Goal: Use online tool/utility: Use online tool/utility

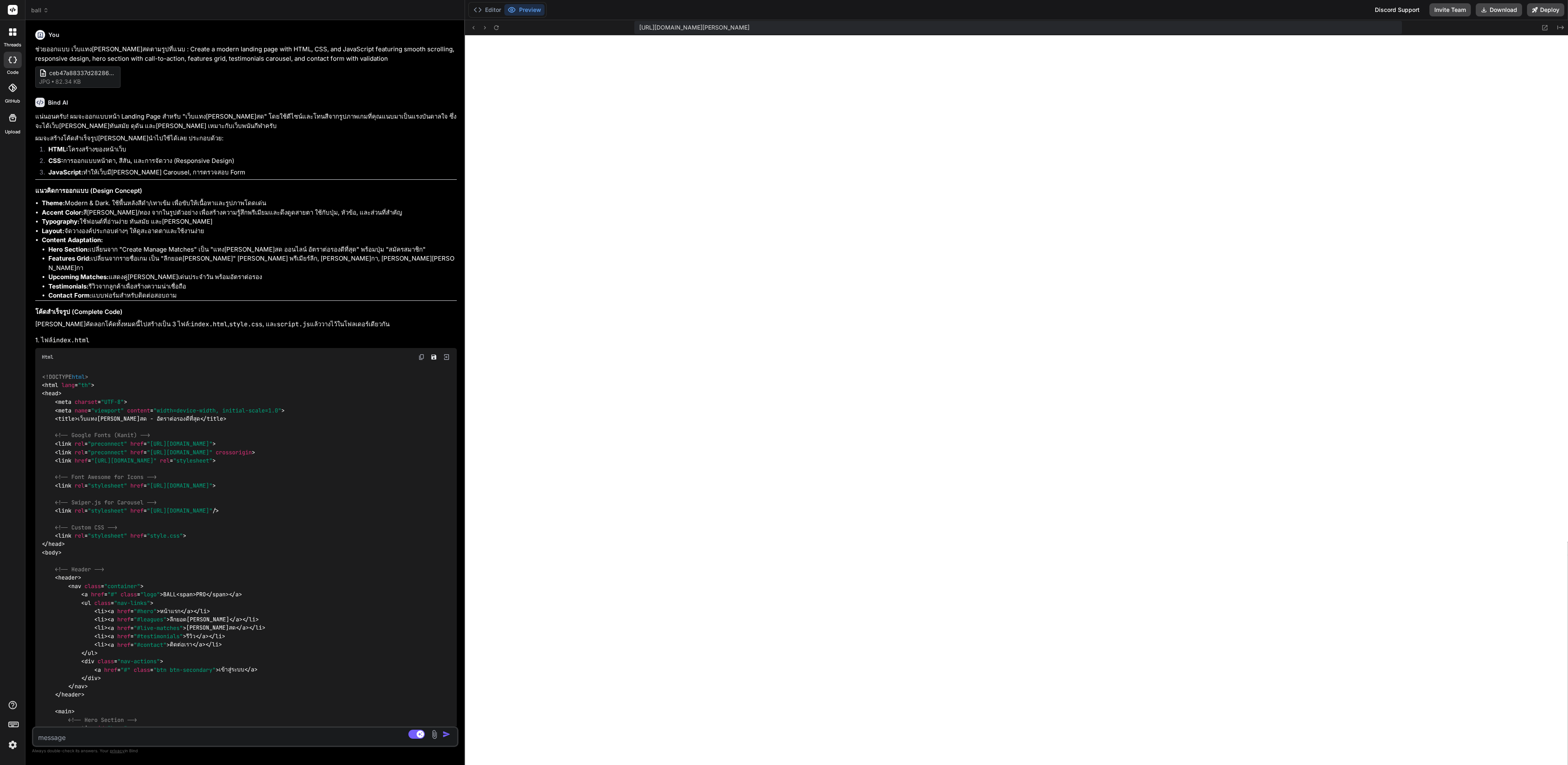
scroll to position [125, 0]
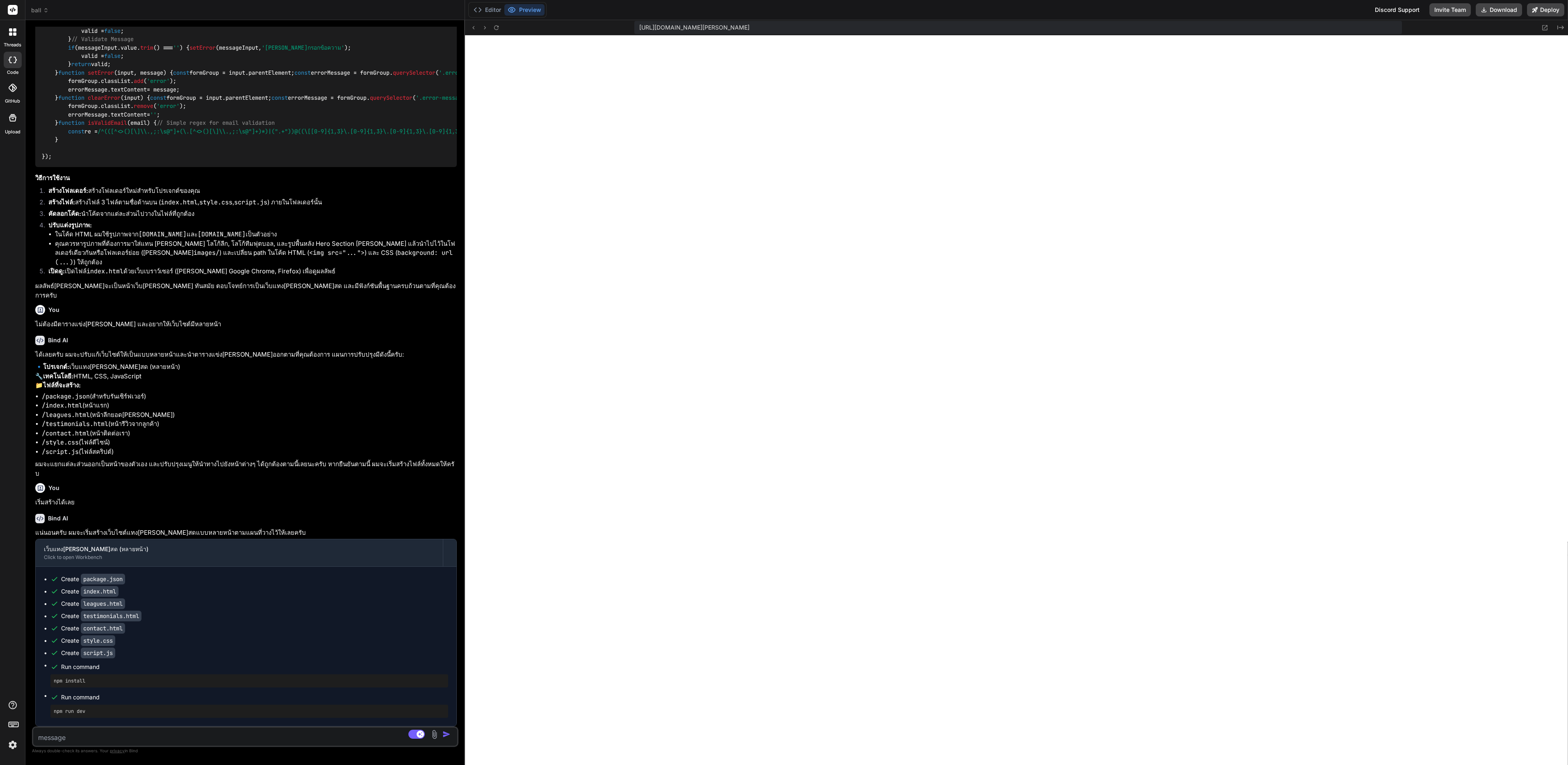
click at [168, 738] on textarea at bounding box center [210, 735] width 354 height 15
type textarea "l"
type textarea "x"
type textarea "li"
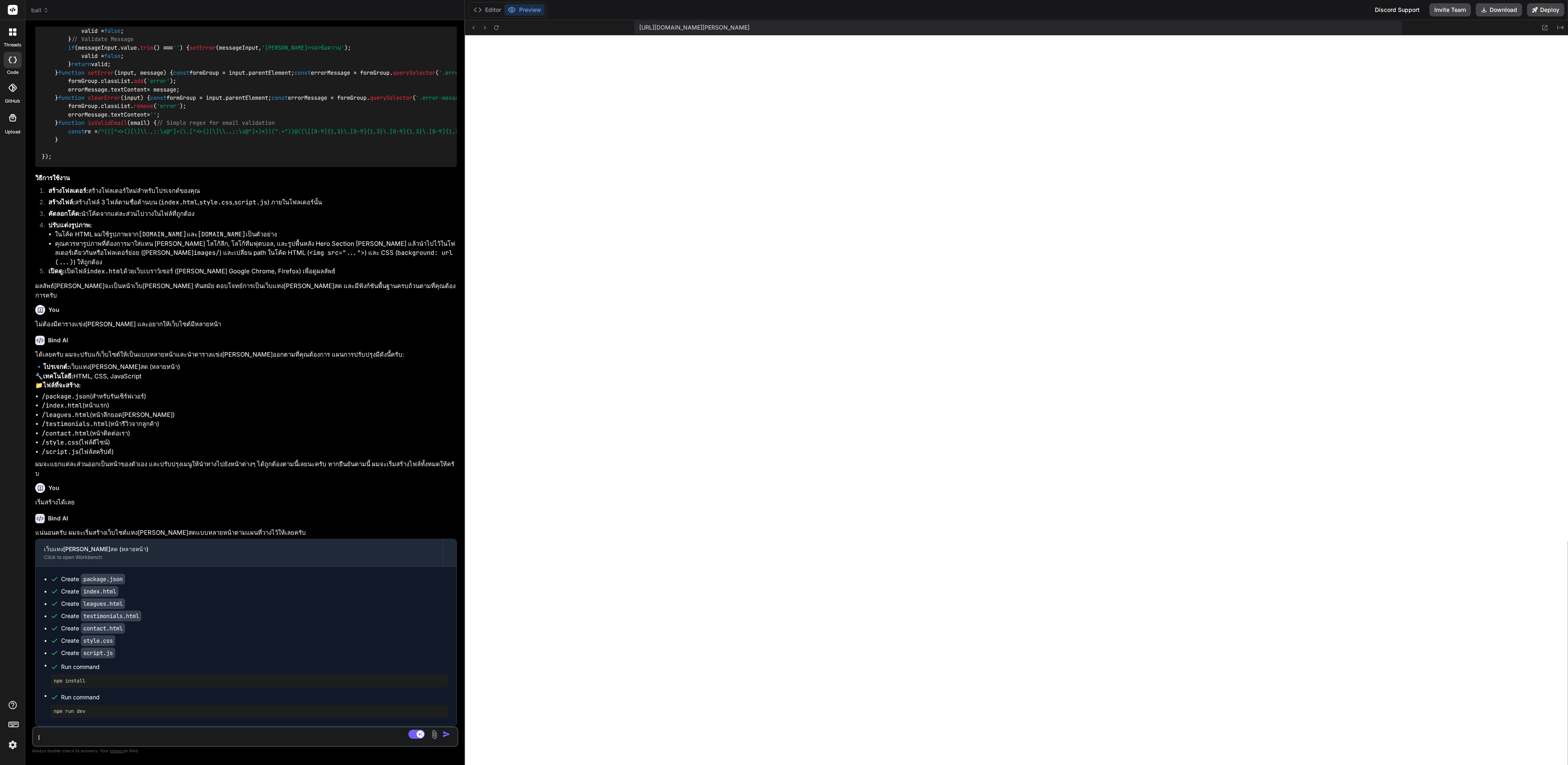
type textarea "x"
type textarea "l"
type textarea "x"
type textarea "ส"
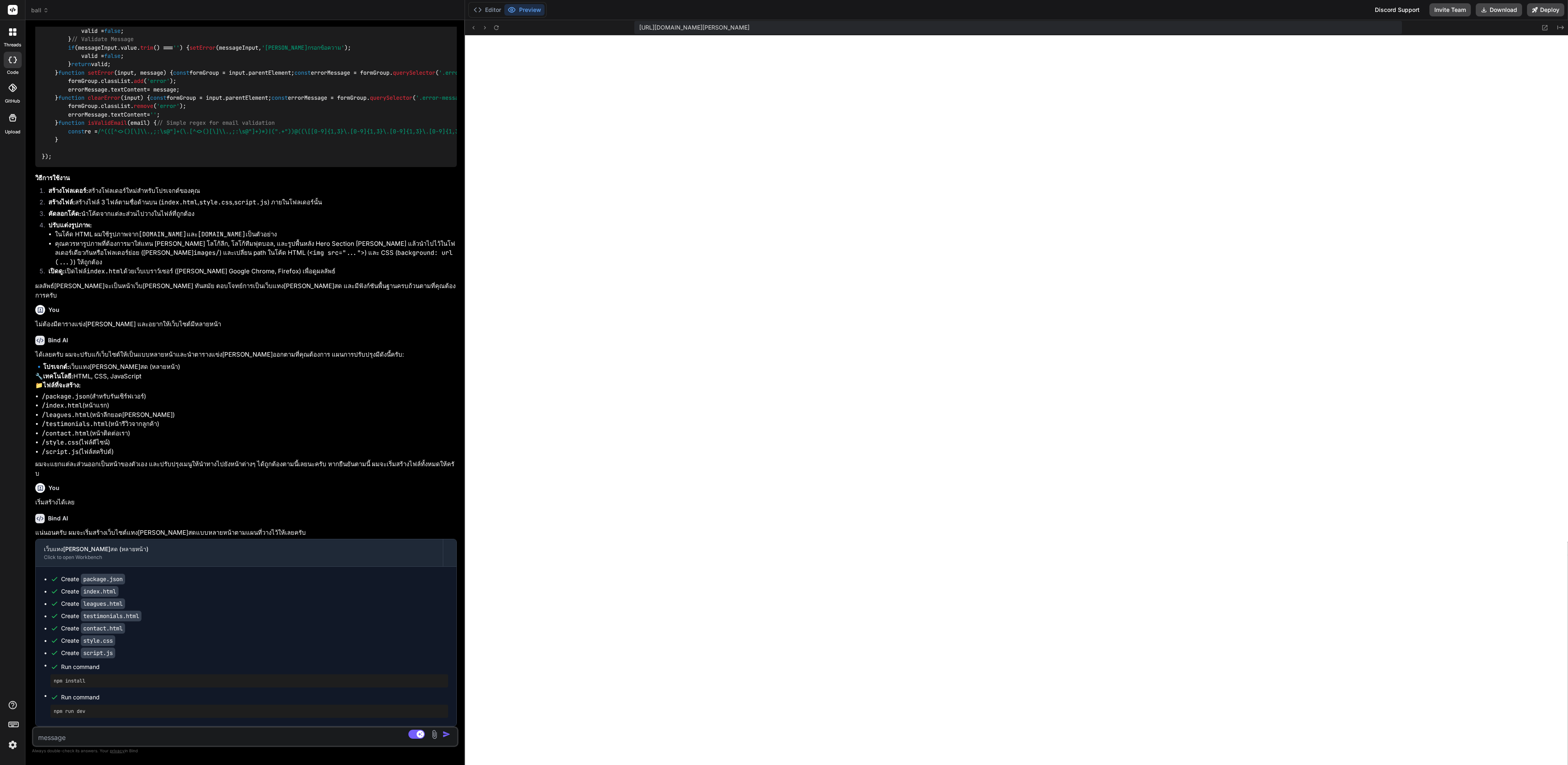
type textarea "x"
type textarea "สร"
type textarea "x"
type textarea "สร้"
type textarea "x"
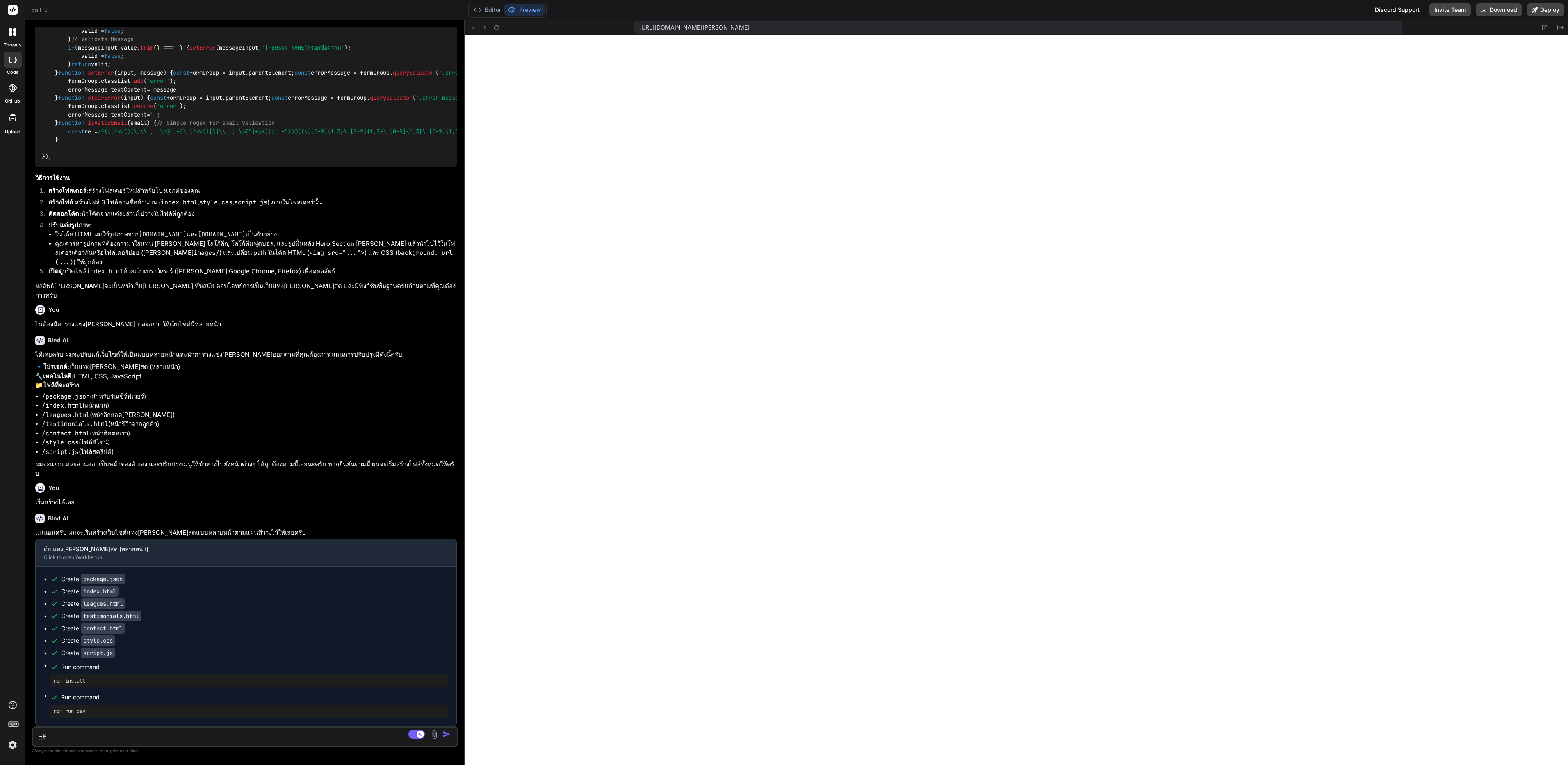
type textarea "สร้า"
type textarea "x"
type textarea "สร้าง"
type textarea "x"
type textarea "สร้างไ"
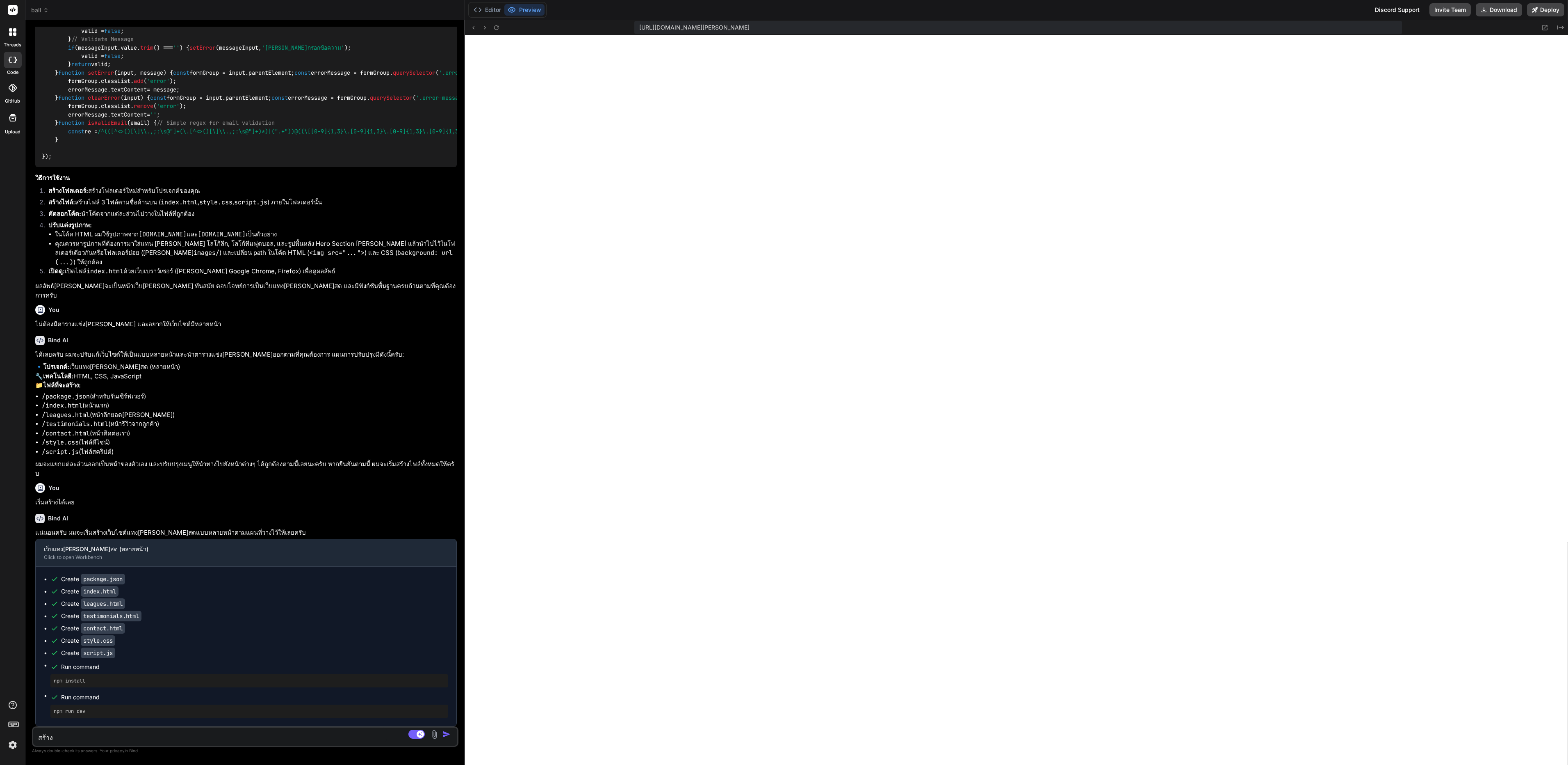
type textarea "x"
type textarea "สร้างไฟ"
type textarea "x"
type textarea "สร้างไฟล"
type textarea "x"
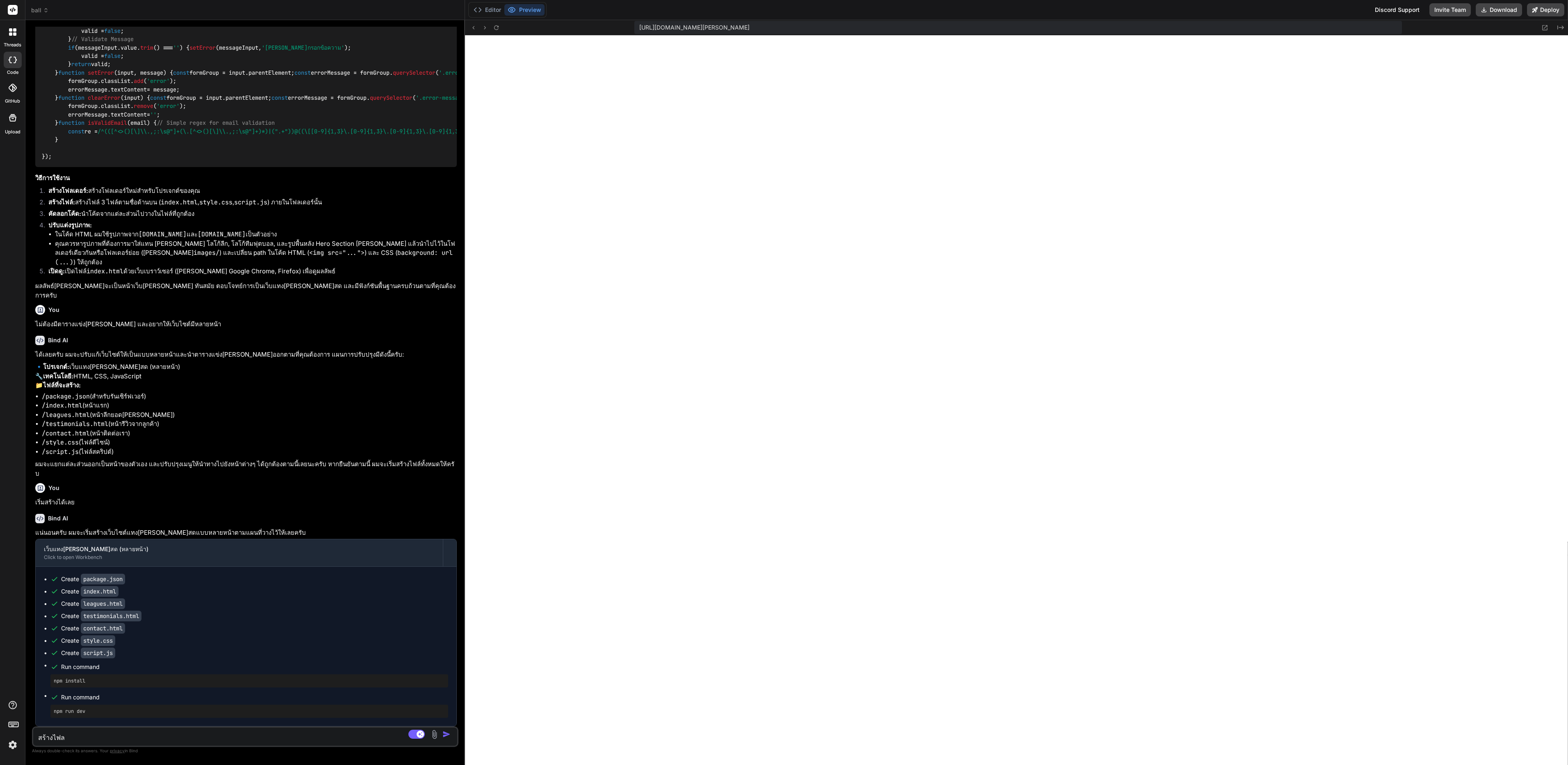
type textarea "สร้างไฟล์"
type textarea "x"
type textarea "สร้างไฟล์"
type textarea "x"
type textarea "สร้างไฟล์ h"
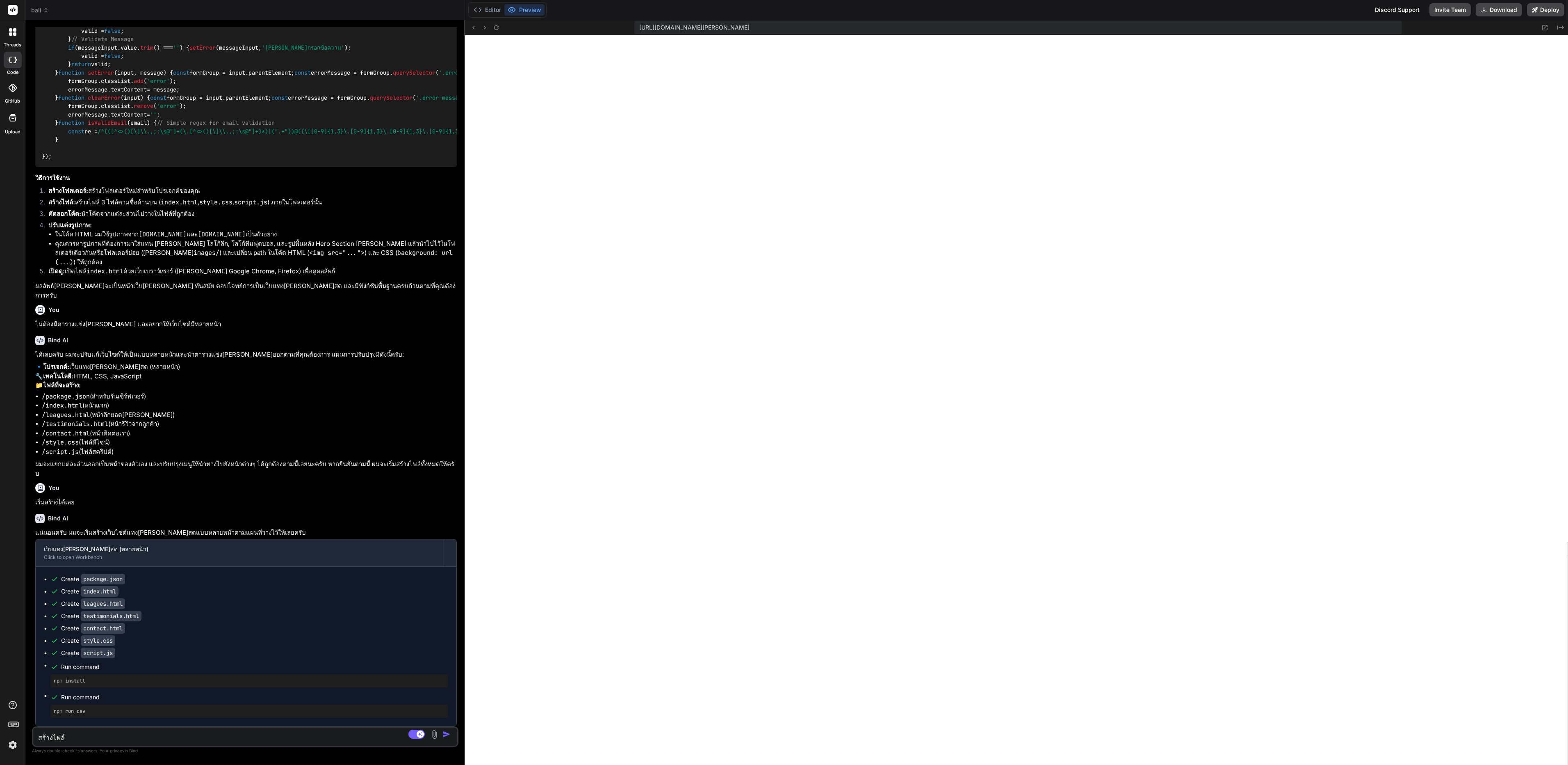
type textarea "x"
type textarea "สร้างไฟล์ he"
type textarea "x"
type textarea "สร้างไฟล์ hea"
type textarea "x"
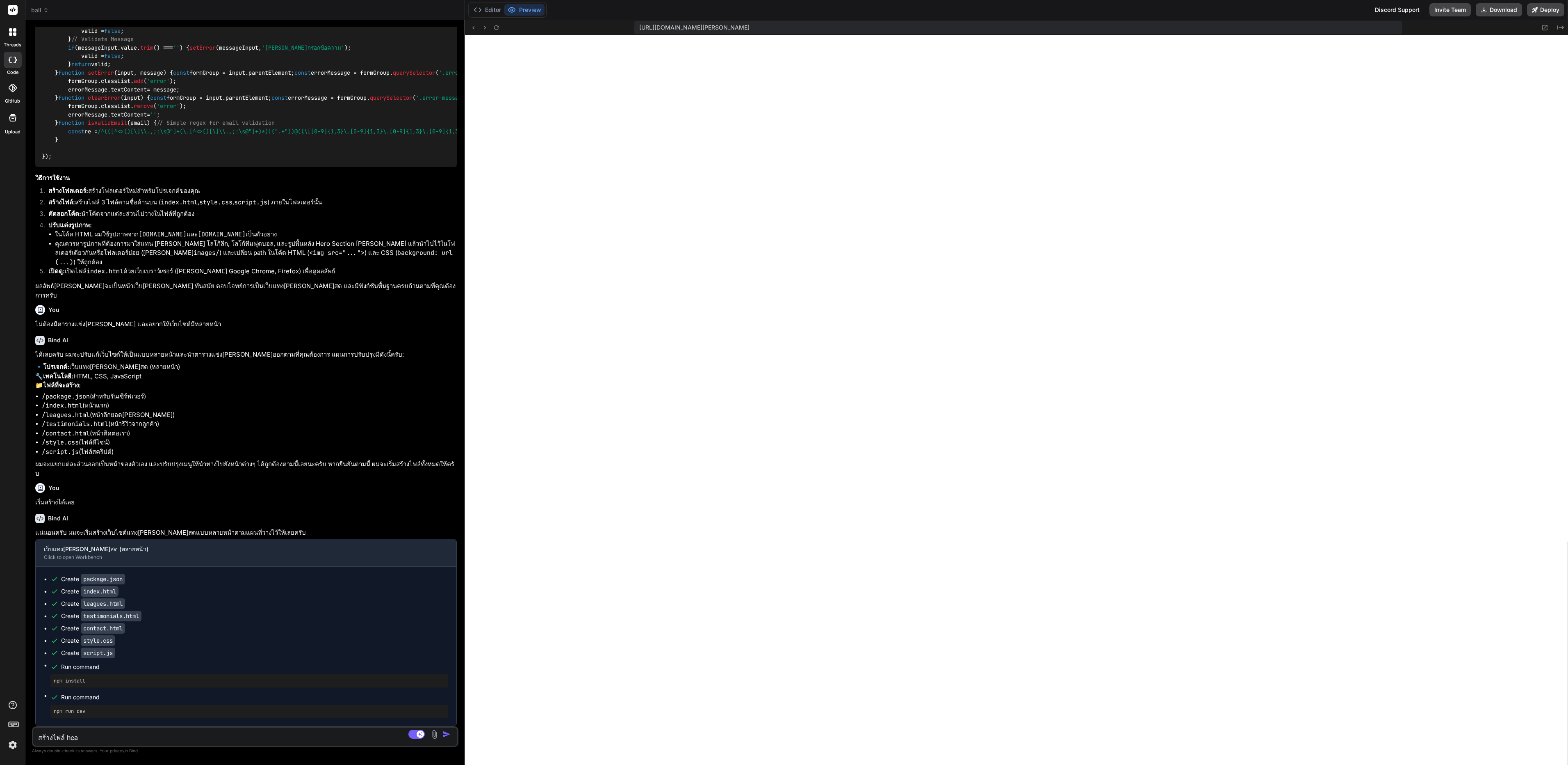
type textarea "สร้างไฟล์ hear"
type textarea "x"
type textarea "สร้างไฟล์ heard"
type textarea "x"
type textarea "สร้างไฟล์ hearde"
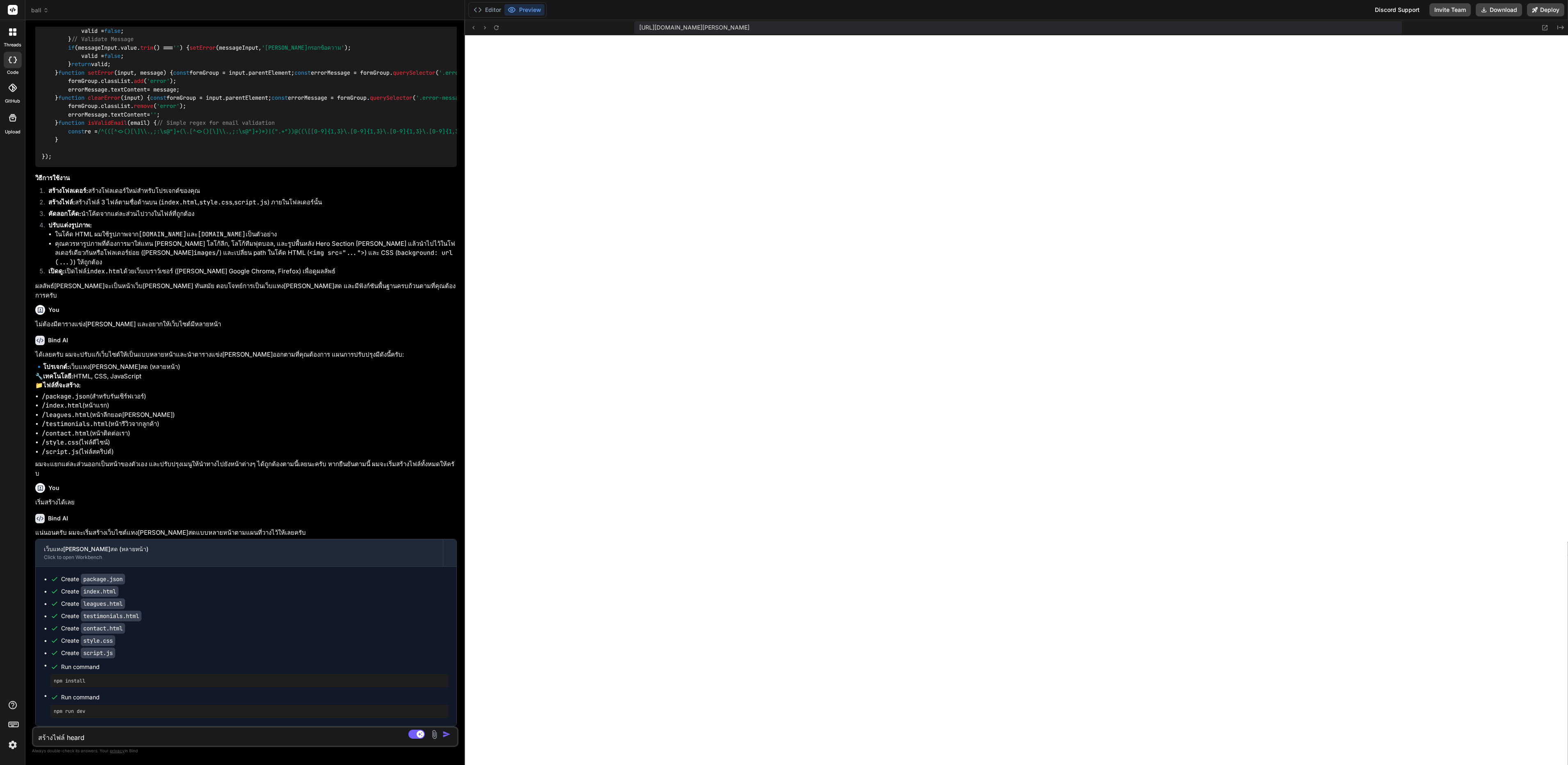
type textarea "x"
type textarea "สร้างไฟล์ hearder"
type textarea "x"
type textarea "สร้างไฟล์ hearder"
type textarea "x"
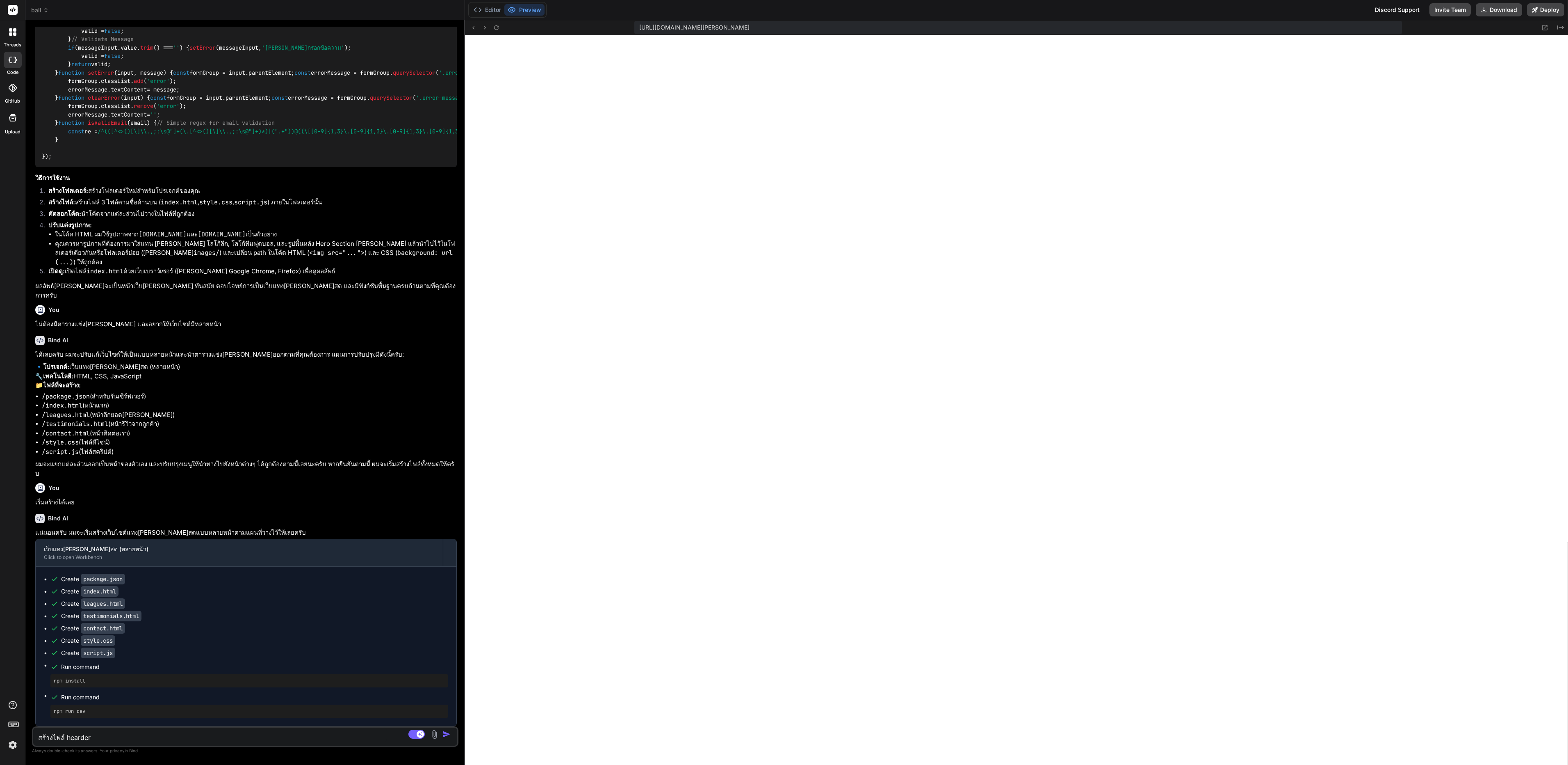
type textarea "สร้างไฟล์ hearder &"
type textarea "x"
type textarea "สร้างไฟล์ hearder &"
type textarea "x"
type textarea "สร้างไฟล์ hearder & f"
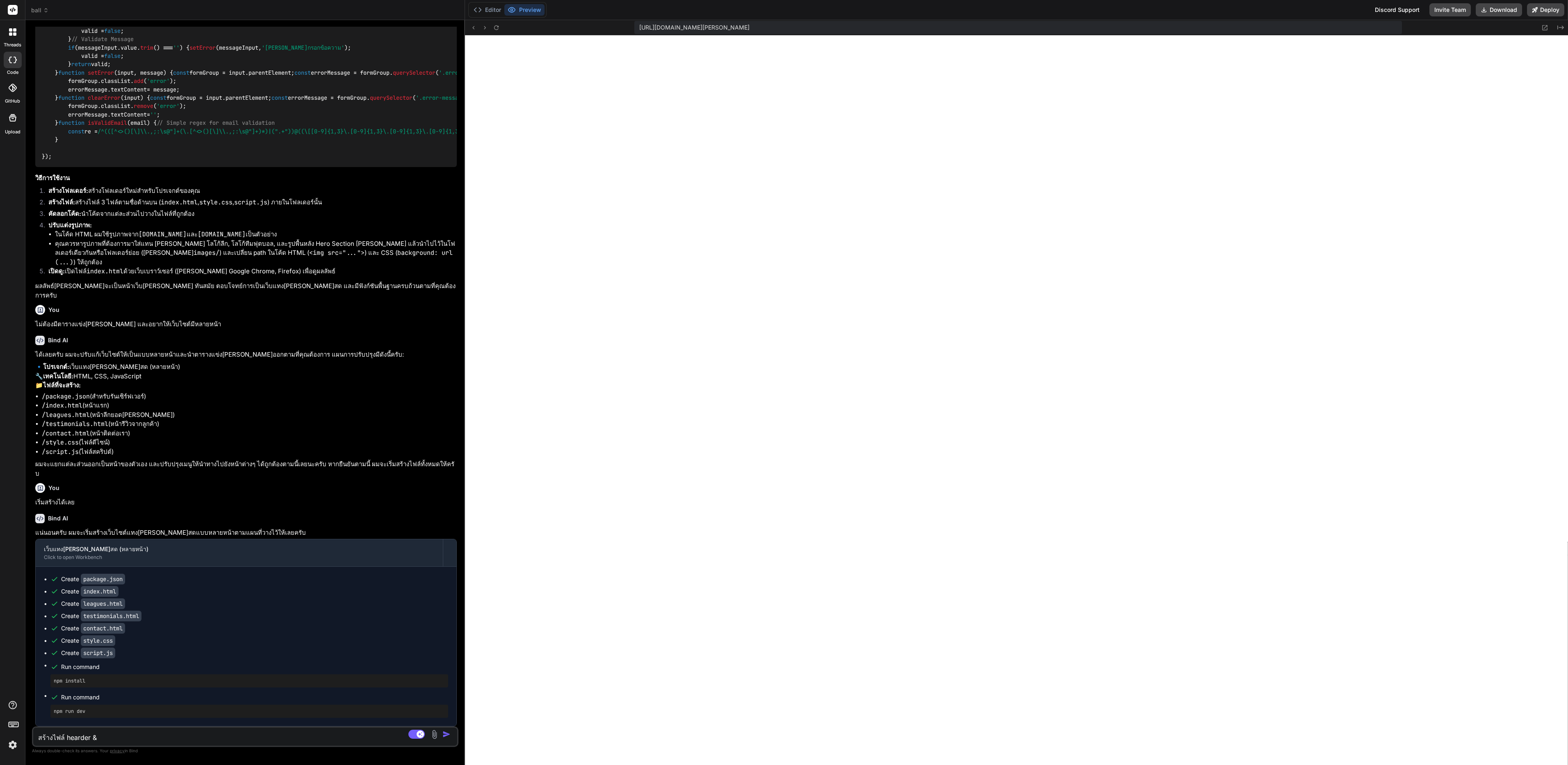
type textarea "x"
type textarea "สร้างไฟล์ hearder & fo"
type textarea "x"
type textarea "สร้างไฟล์ hearder & foo"
type textarea "x"
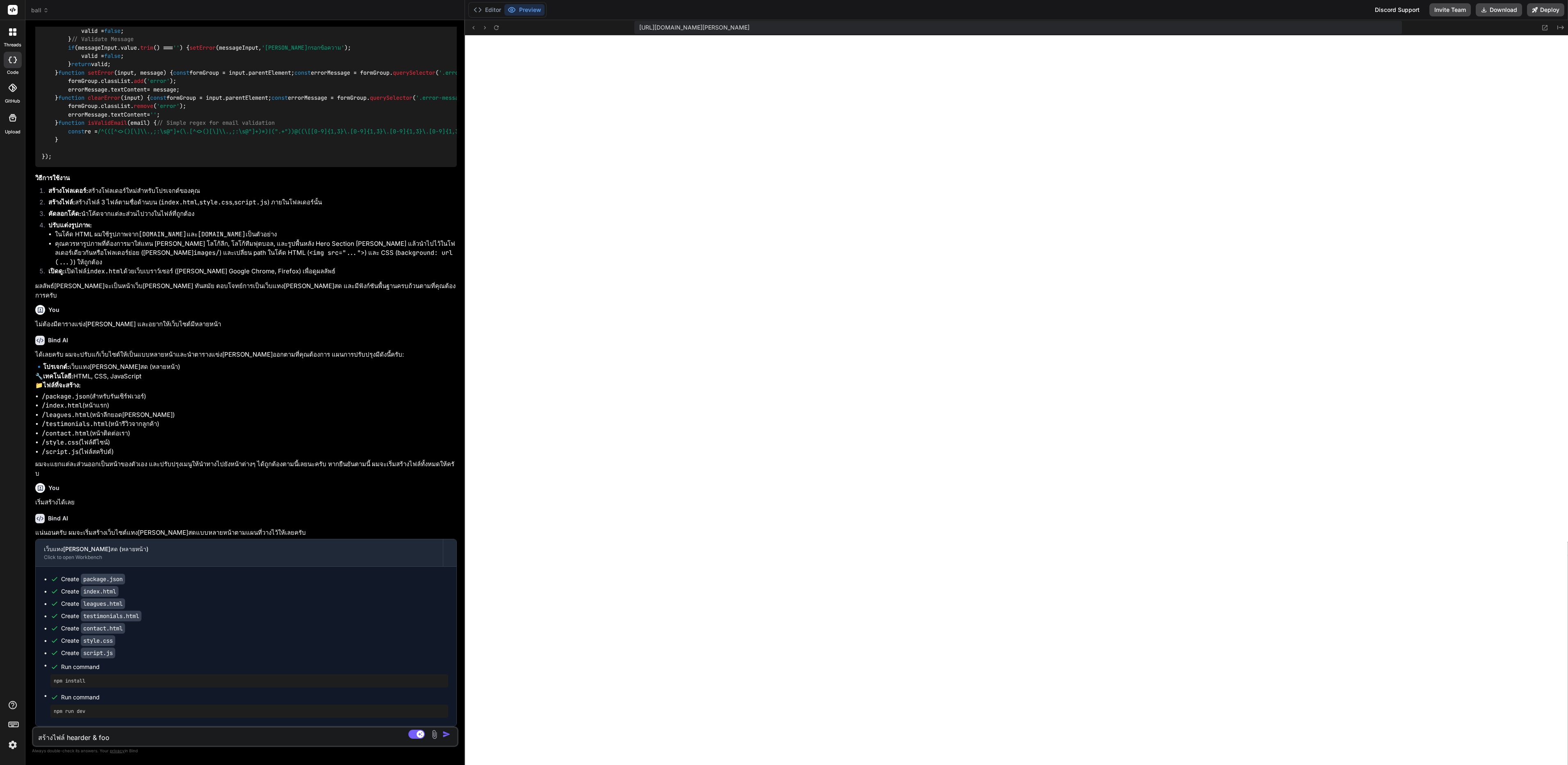
type textarea "สร้างไฟล์ hearder & foot"
type textarea "x"
type textarea "สร้างไฟล์ hearder & foote"
type textarea "x"
type textarea "สร้างไฟล์ hearder & footer"
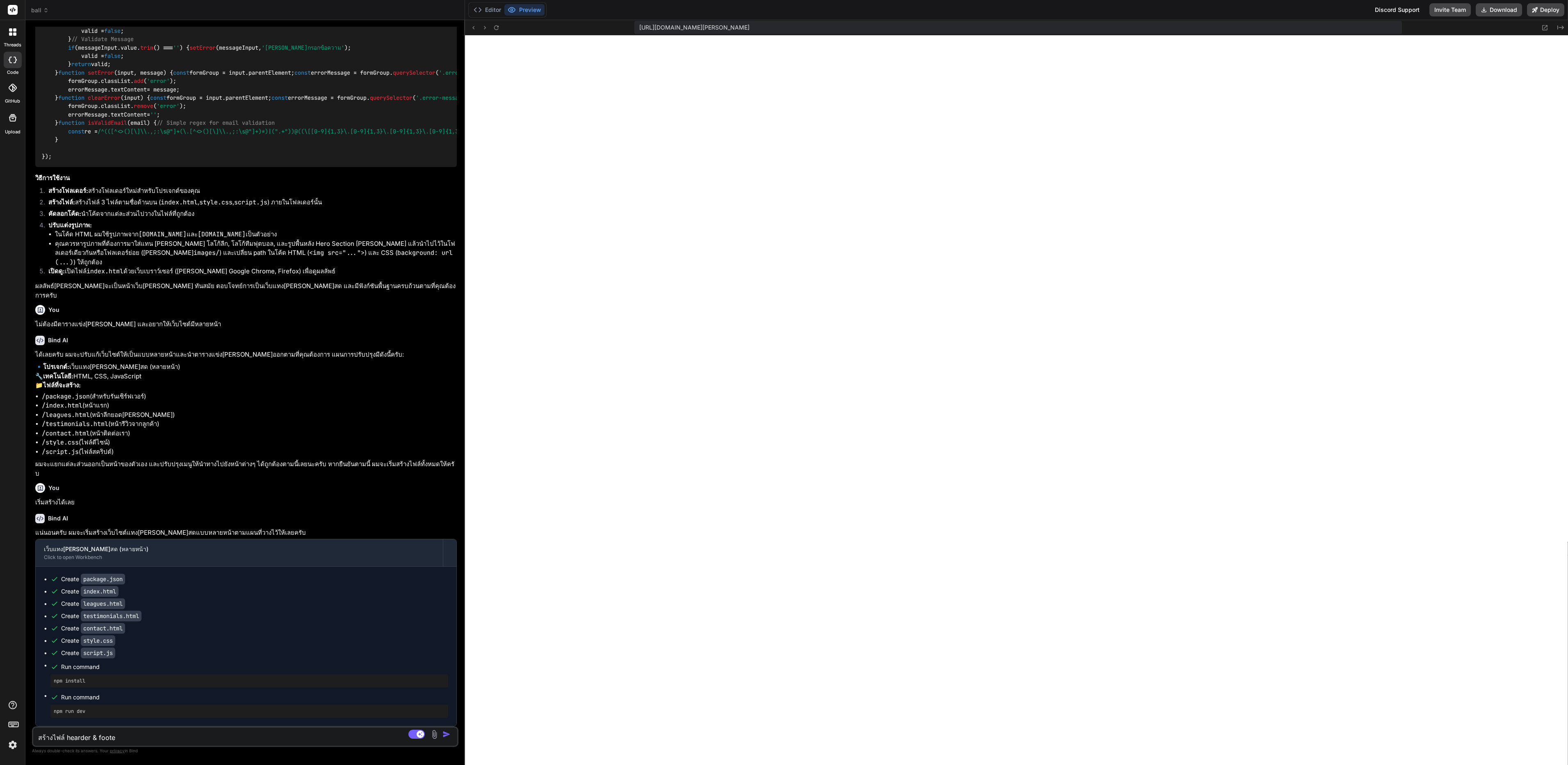
type textarea "x"
type textarea "สร้างไฟล์ hearder & footer"
type textarea "x"
type textarea "สร้างไฟล์ hearder & footer แ"
type textarea "x"
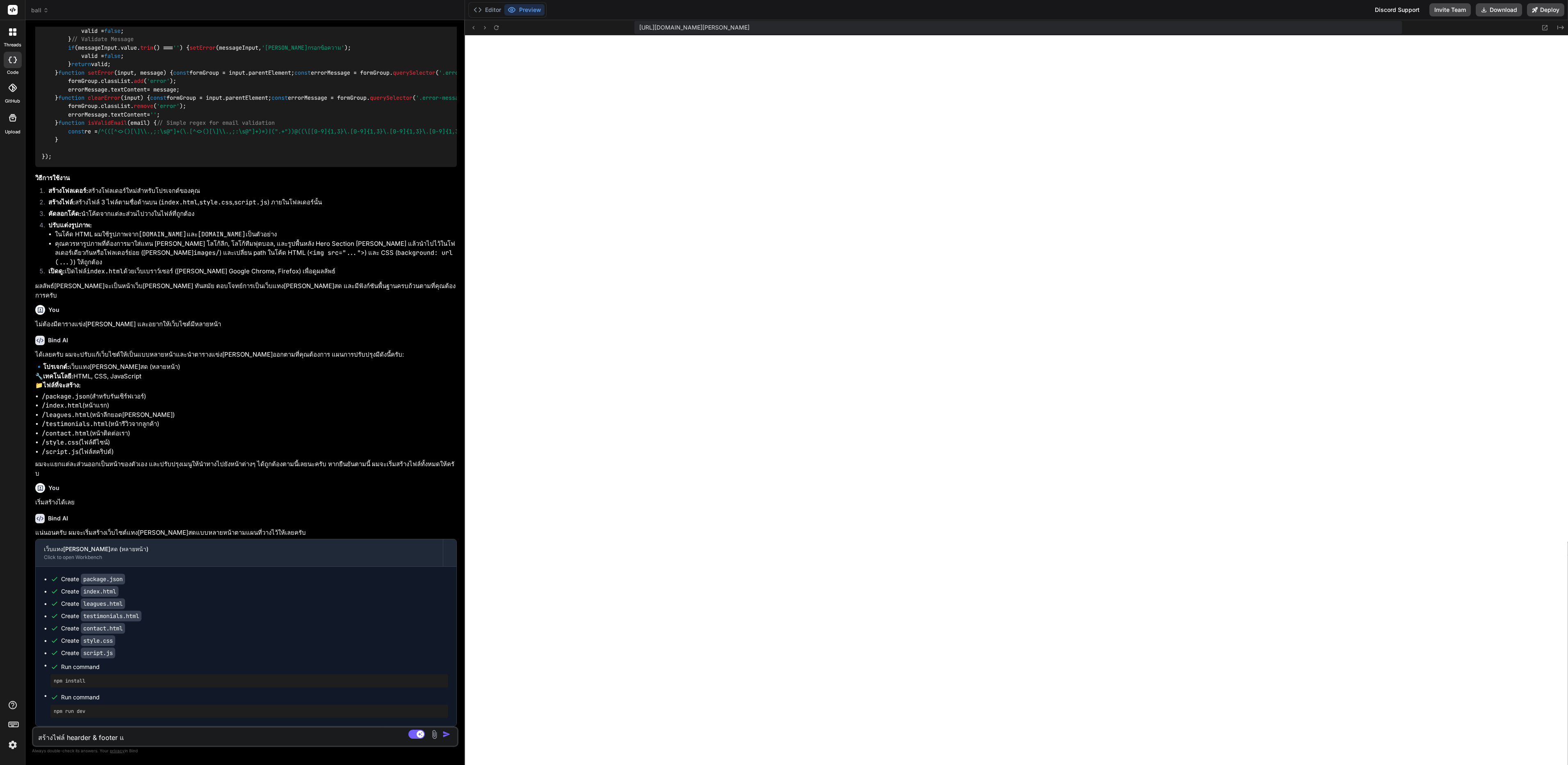
type textarea "สร้างไฟล์ hearder & footer แน"
type textarea "x"
type textarea "สร้างไฟล์ hearder & footer แนก"
type textarea "x"
type textarea "สร้างไฟล์ hearder & footer แน"
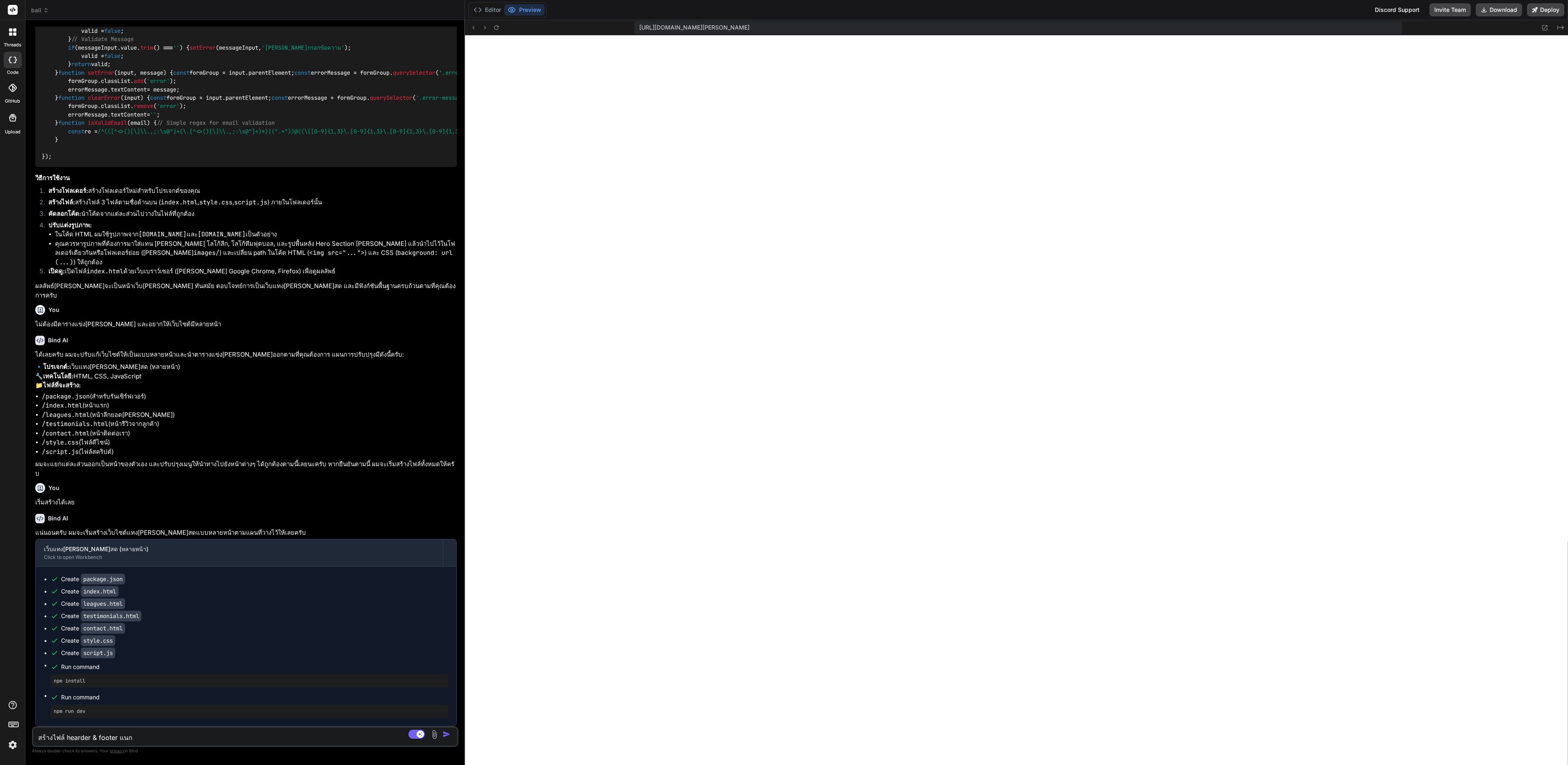
type textarea "x"
type textarea "สร้างไฟล์ hearder & footer แ"
type textarea "x"
type textarea "สร้างไฟล์ hearder & footer แย"
type textarea "x"
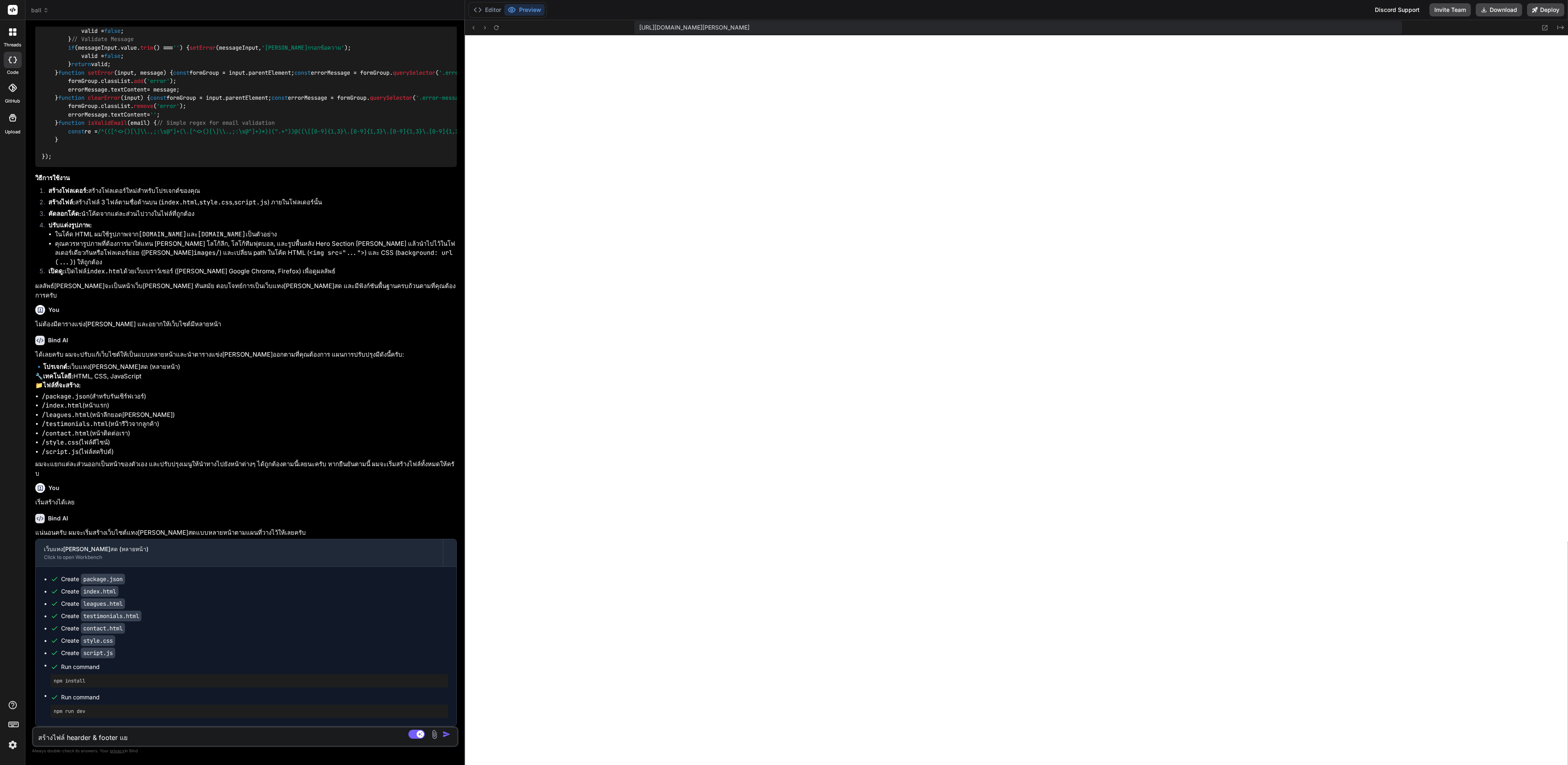
type textarea "สร้างไฟล์ hearder & footer แยก"
type textarea "x"
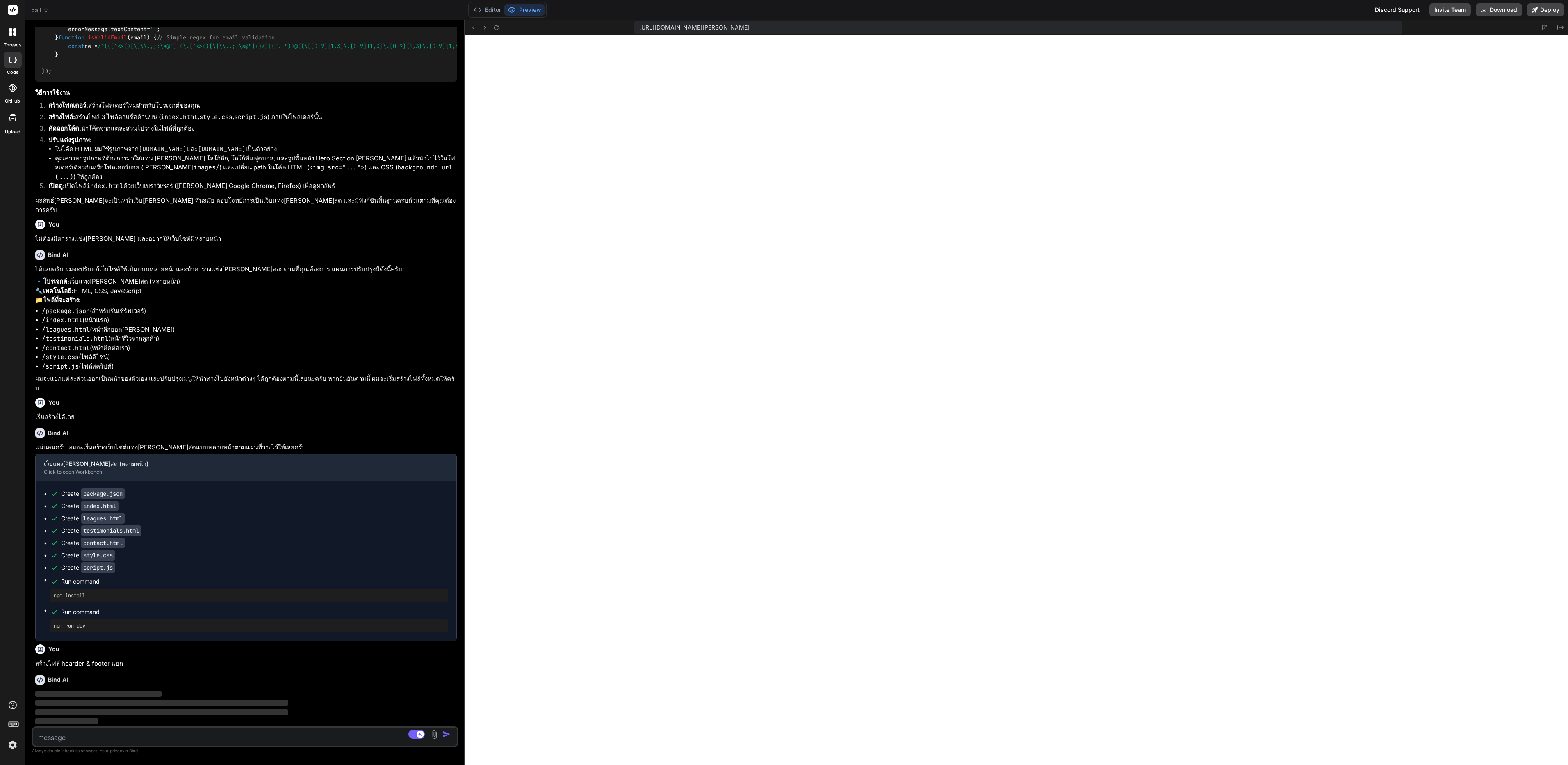
scroll to position [6221, 0]
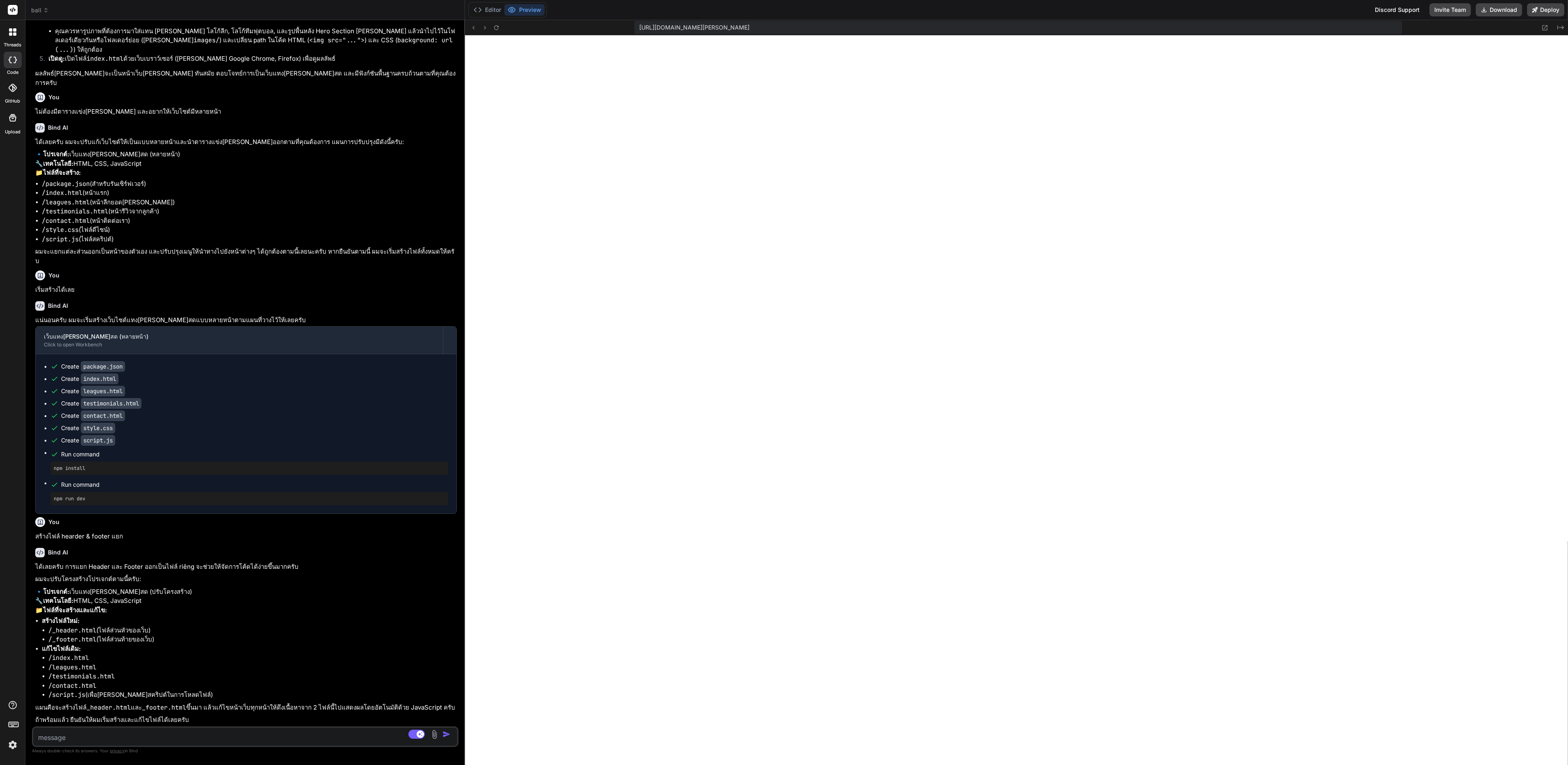
type textarea "x"
click at [203, 728] on textarea at bounding box center [210, 735] width 354 height 15
type textarea "ใ"
type textarea "x"
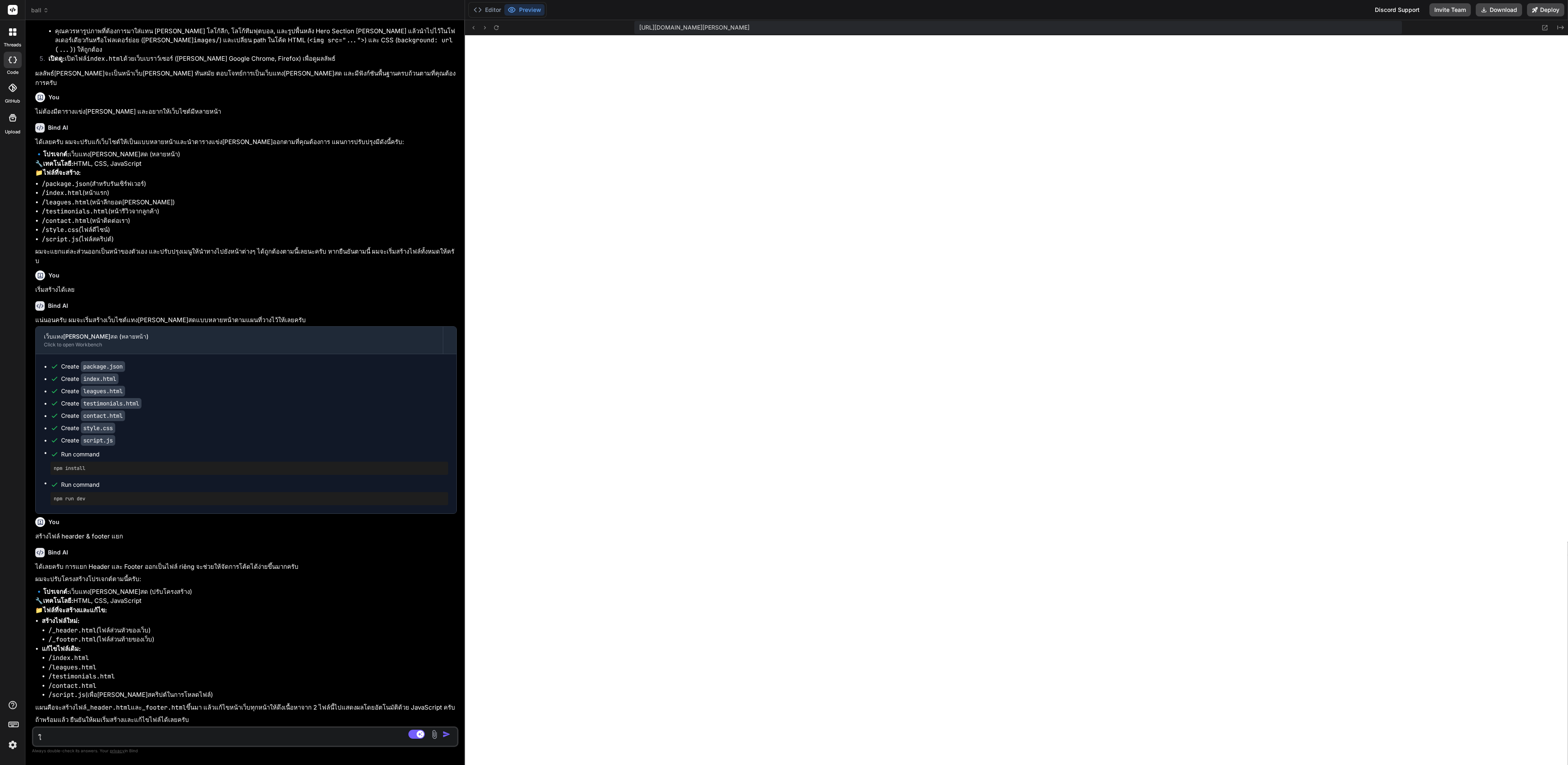
type textarea "ใช"
type textarea "x"
type textarea "ใช่"
type textarea "x"
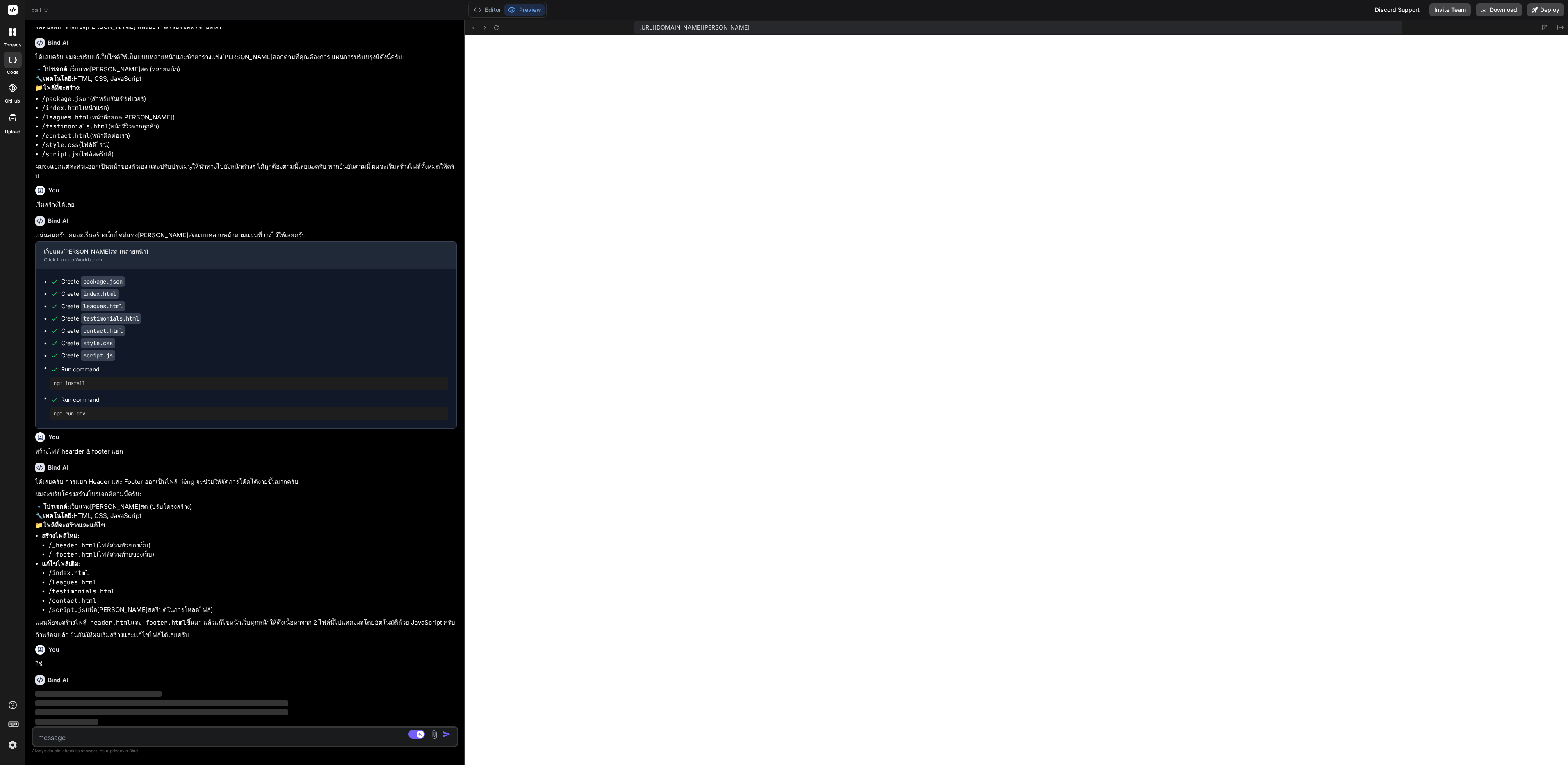
scroll to position [6434, 0]
click at [503, 11] on button "Editor" at bounding box center [488, 10] width 34 height 12
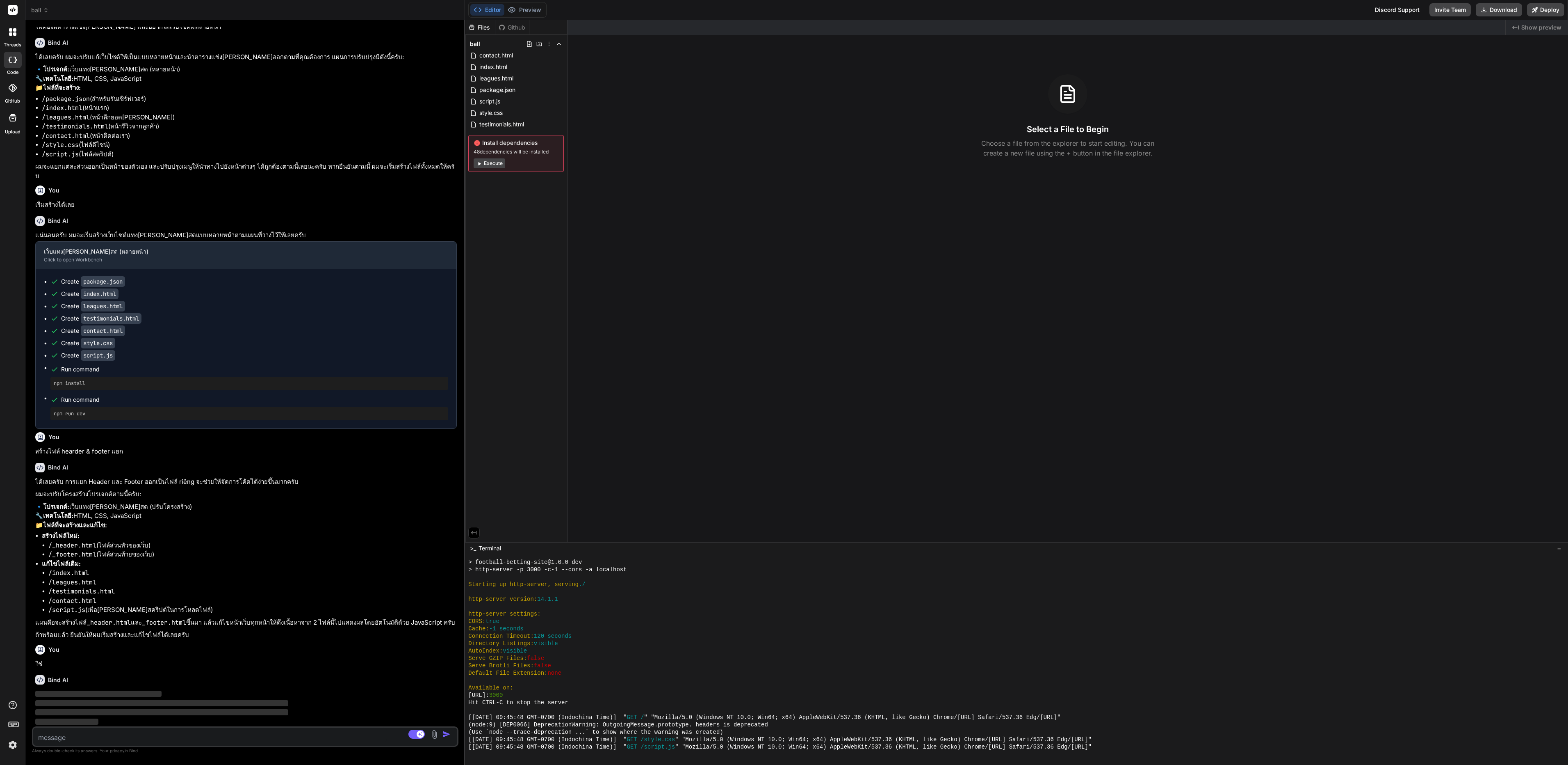
click at [493, 175] on div "ball contact.html index.html leagues.html package.json script.js style.css test…" at bounding box center [516, 105] width 102 height 140
click at [497, 166] on button "Execute" at bounding box center [489, 163] width 32 height 10
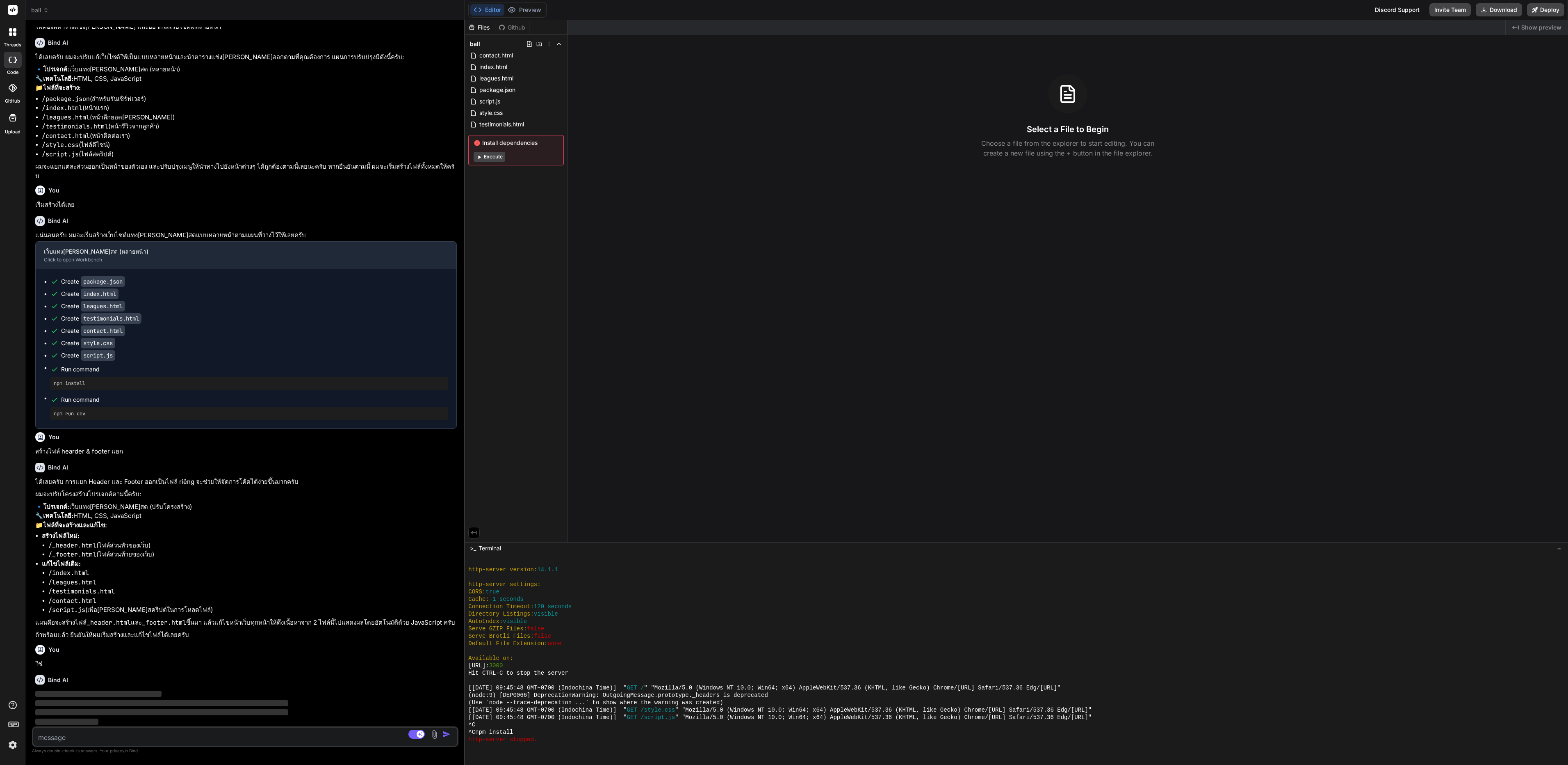
scroll to position [177, 0]
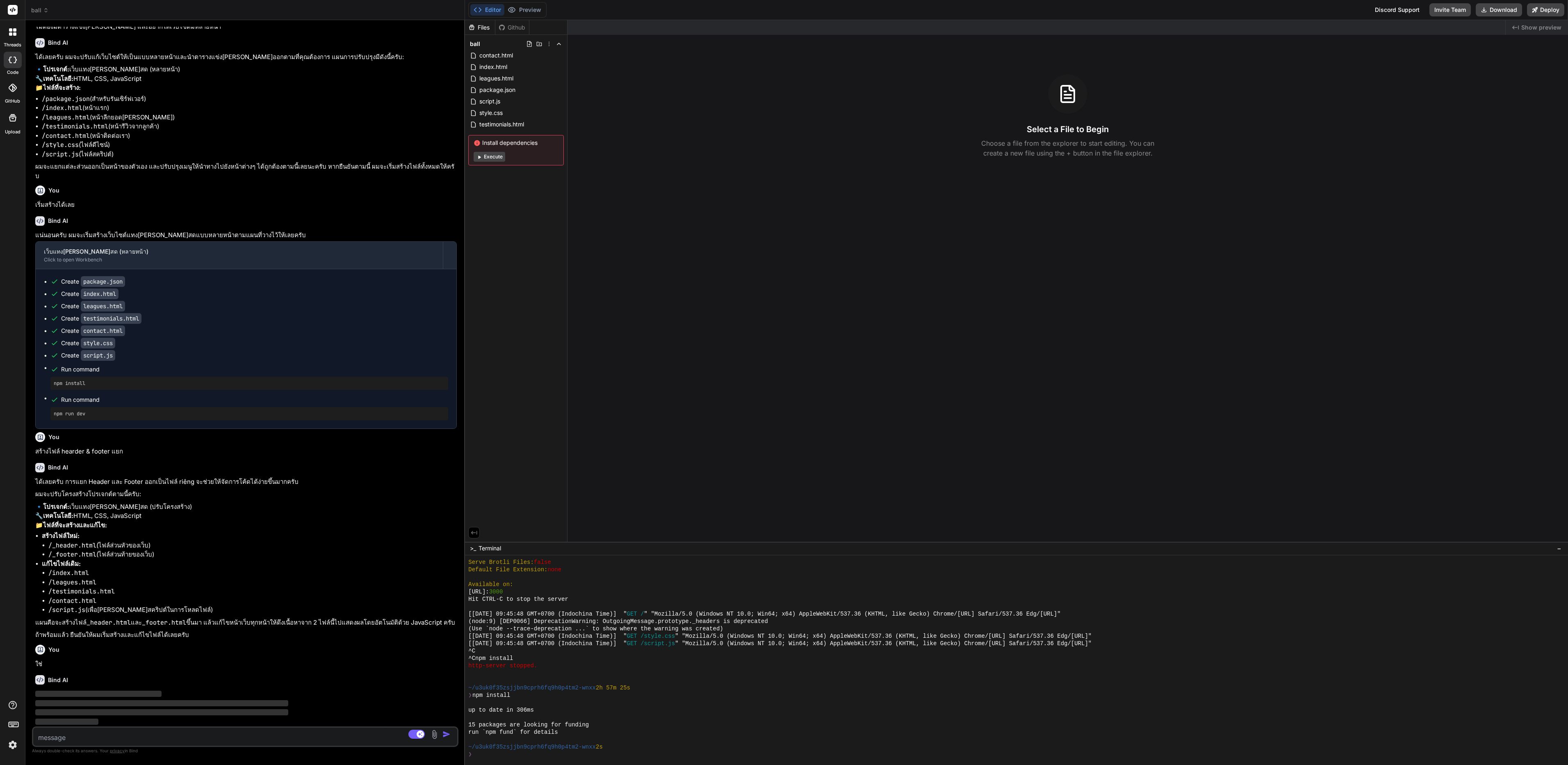
click at [496, 158] on button "Execute" at bounding box center [489, 157] width 32 height 10
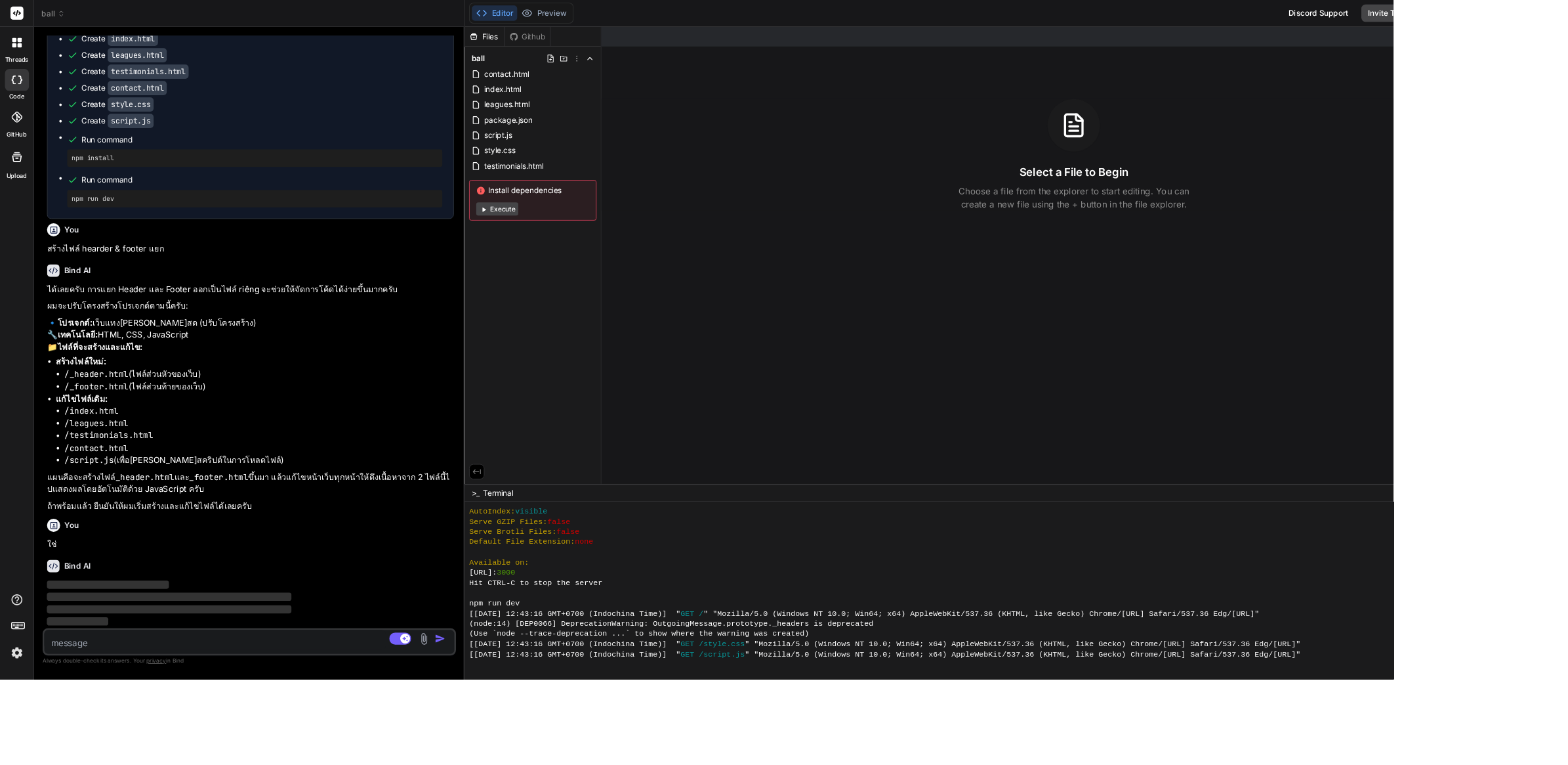
scroll to position [1016, 0]
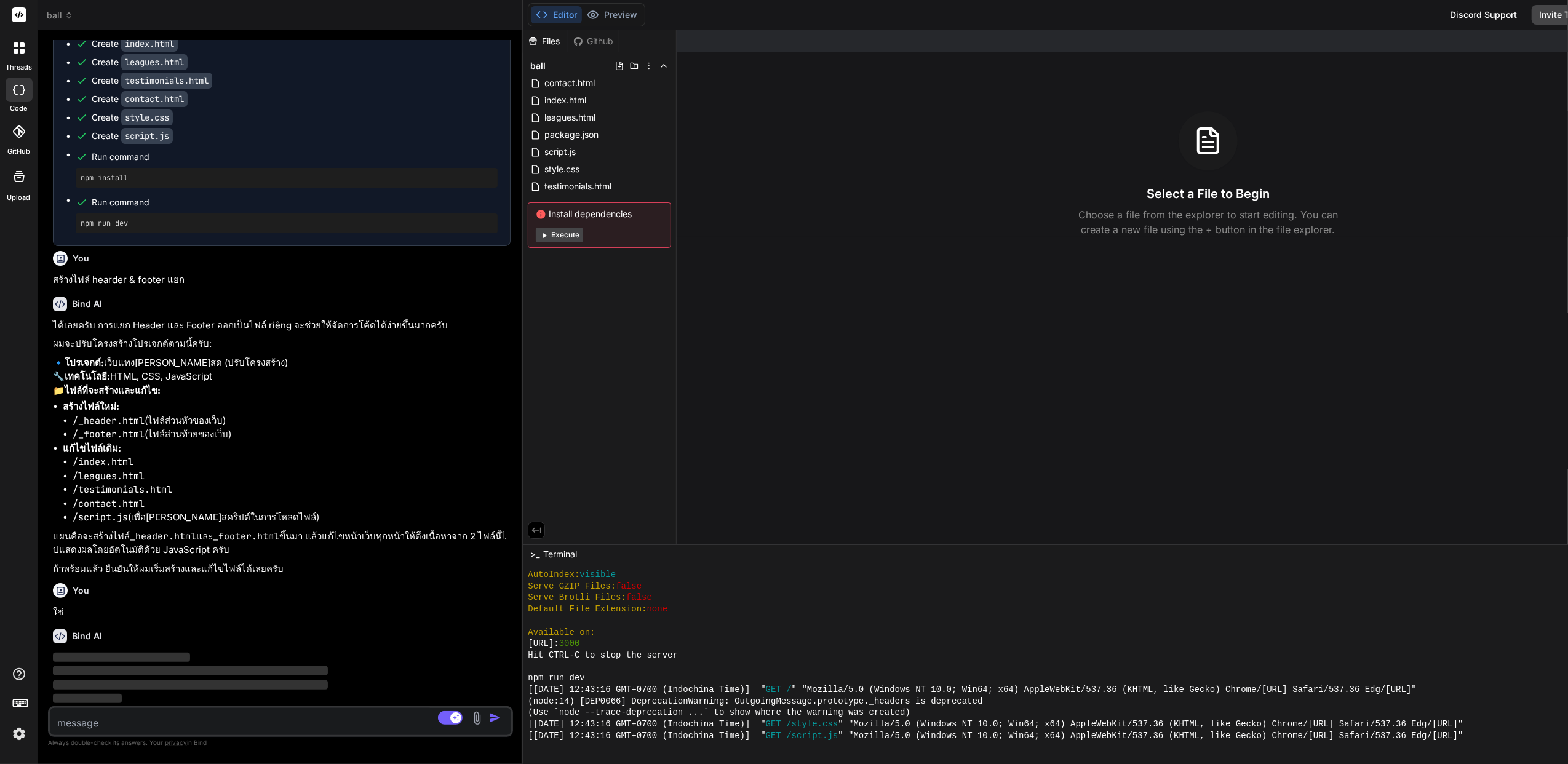
type textarea "x"
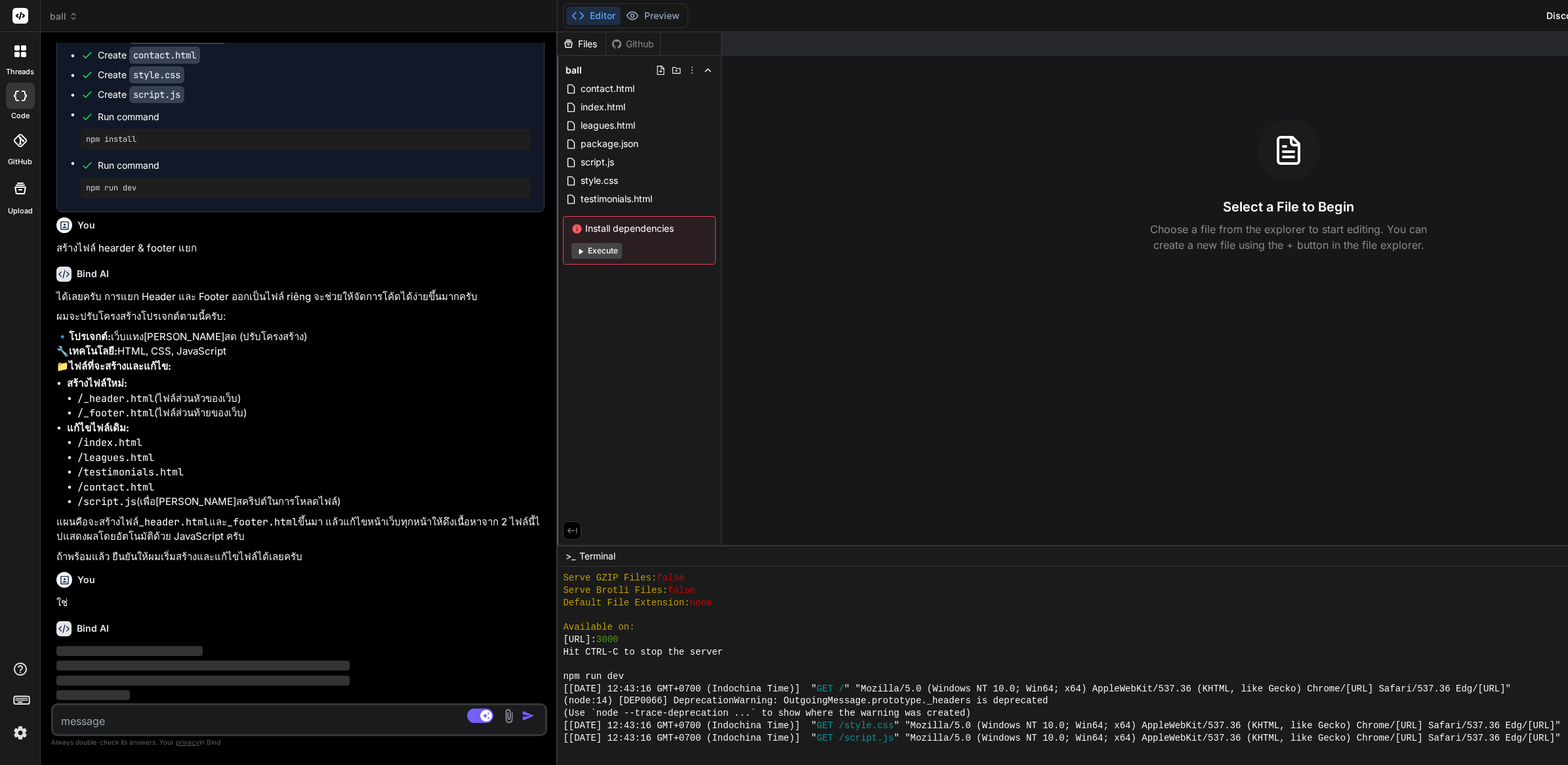
scroll to position [1034, 0]
drag, startPoint x: 1014, startPoint y: 476, endPoint x: 1205, endPoint y: 485, distance: 191.2
click at [535, 714] on img "button" at bounding box center [528, 715] width 13 height 13
click at [66, 597] on p "ใช่" at bounding box center [300, 602] width 488 height 15
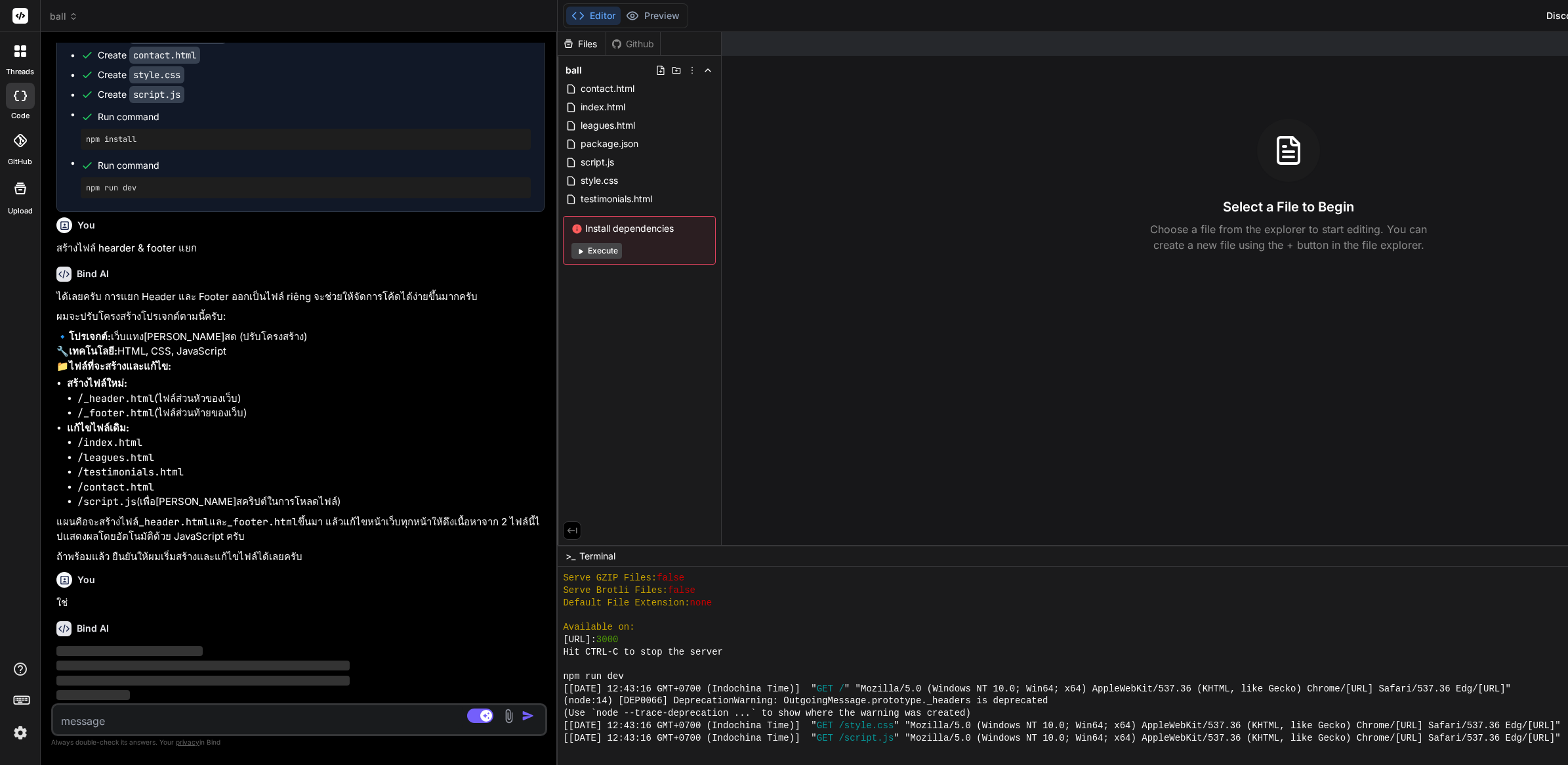
click at [66, 597] on p "ใช่" at bounding box center [300, 602] width 488 height 15
copy div "ใช่"
click at [346, 726] on textarea at bounding box center [258, 716] width 410 height 23
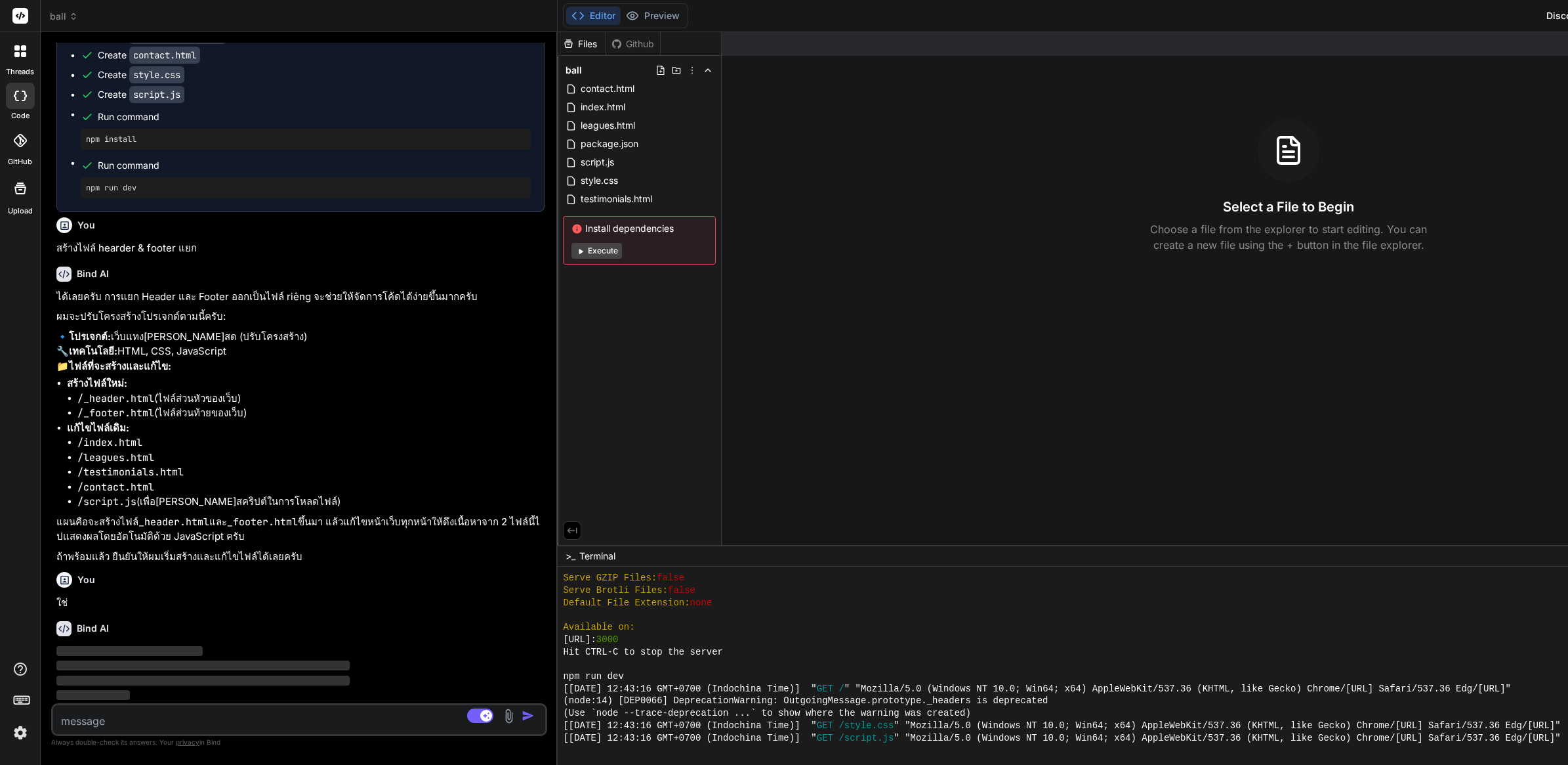
paste textarea "ใช่"
type textarea "ใช่"
type textarea "x"
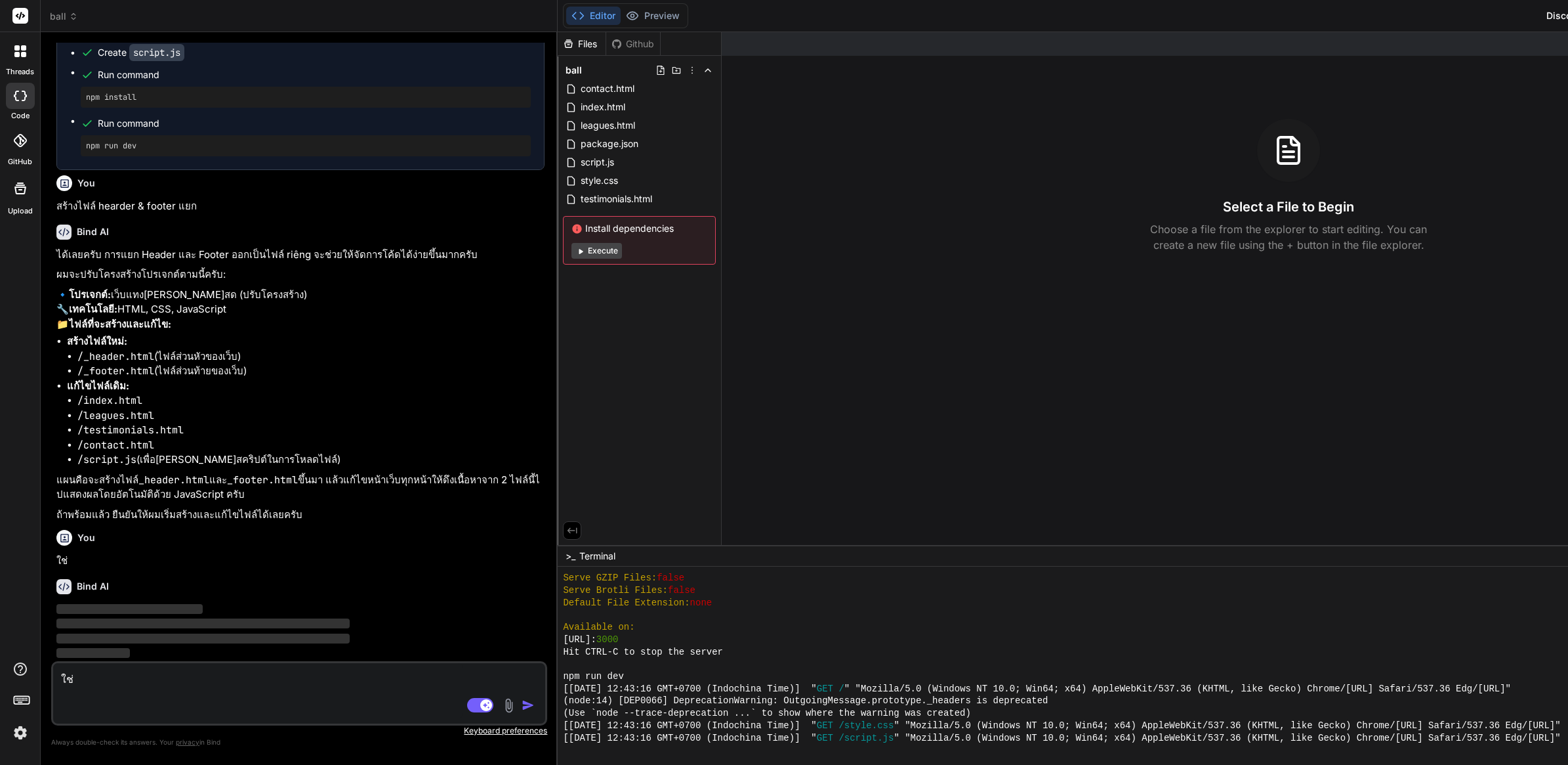
type textarea "ใช่"
click at [535, 699] on img "button" at bounding box center [528, 705] width 13 height 13
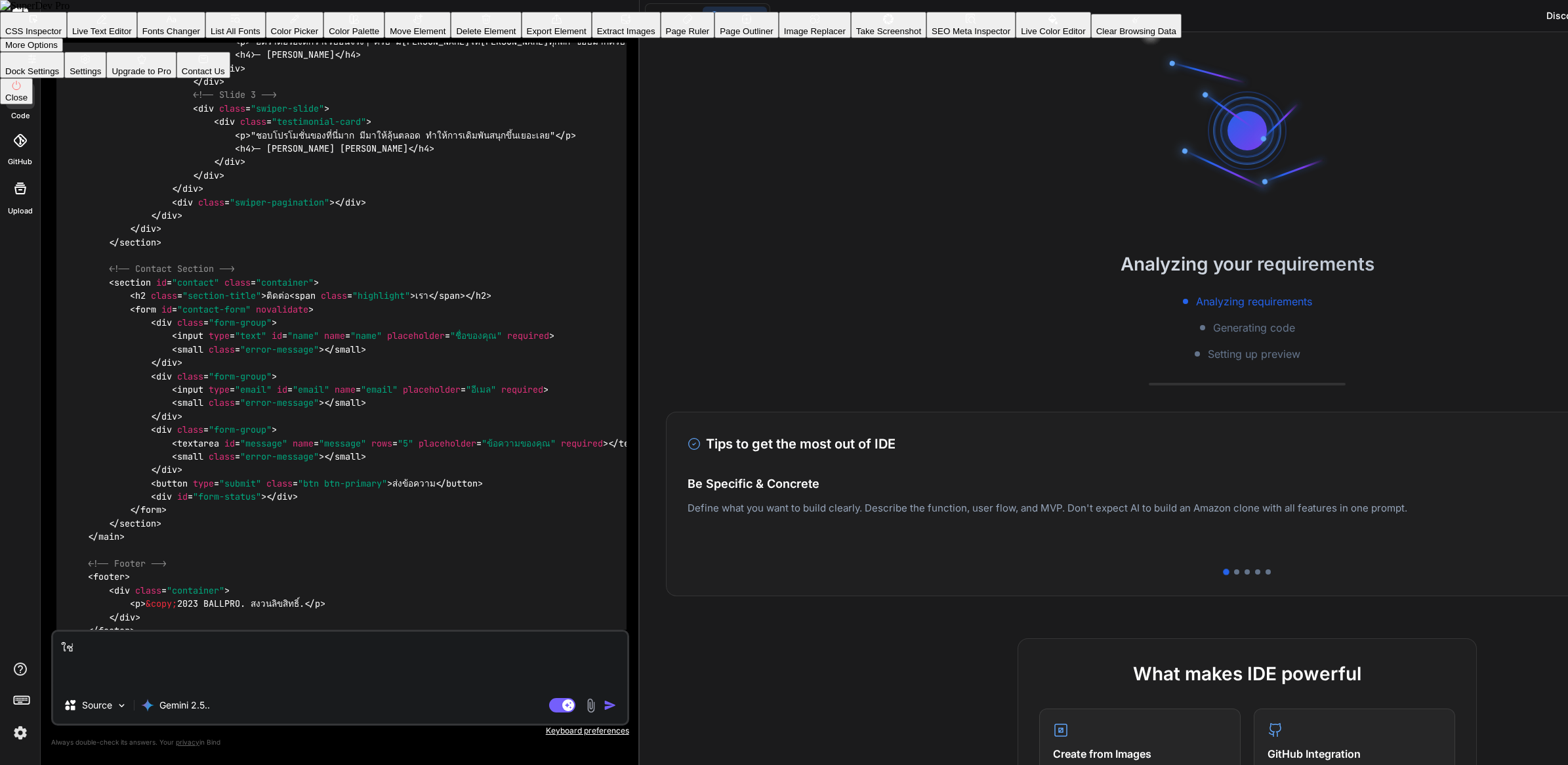
type textarea "x"
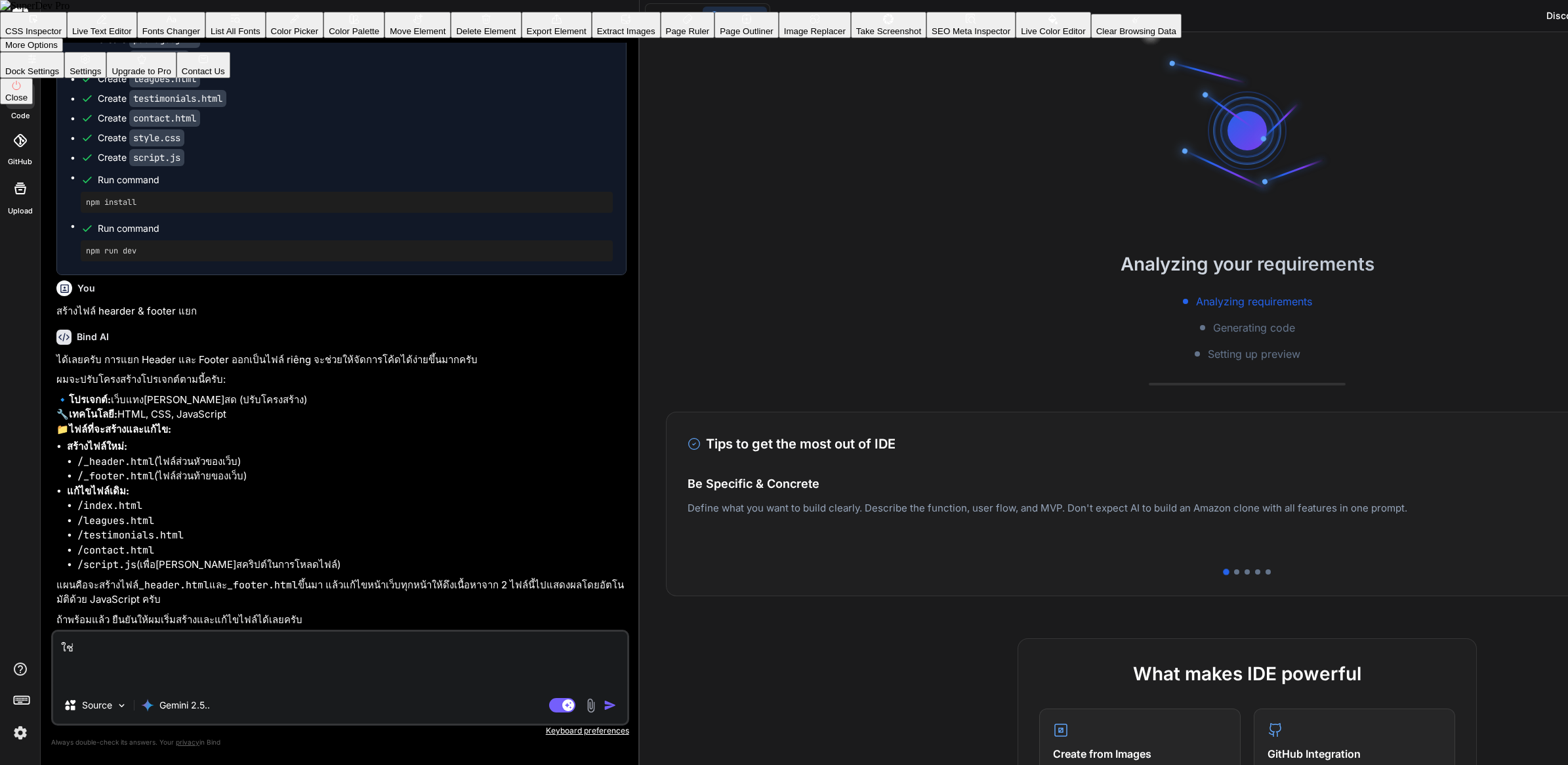
scroll to position [10482, 0]
click at [21, 91] on icon at bounding box center [16, 85] width 11 height 11
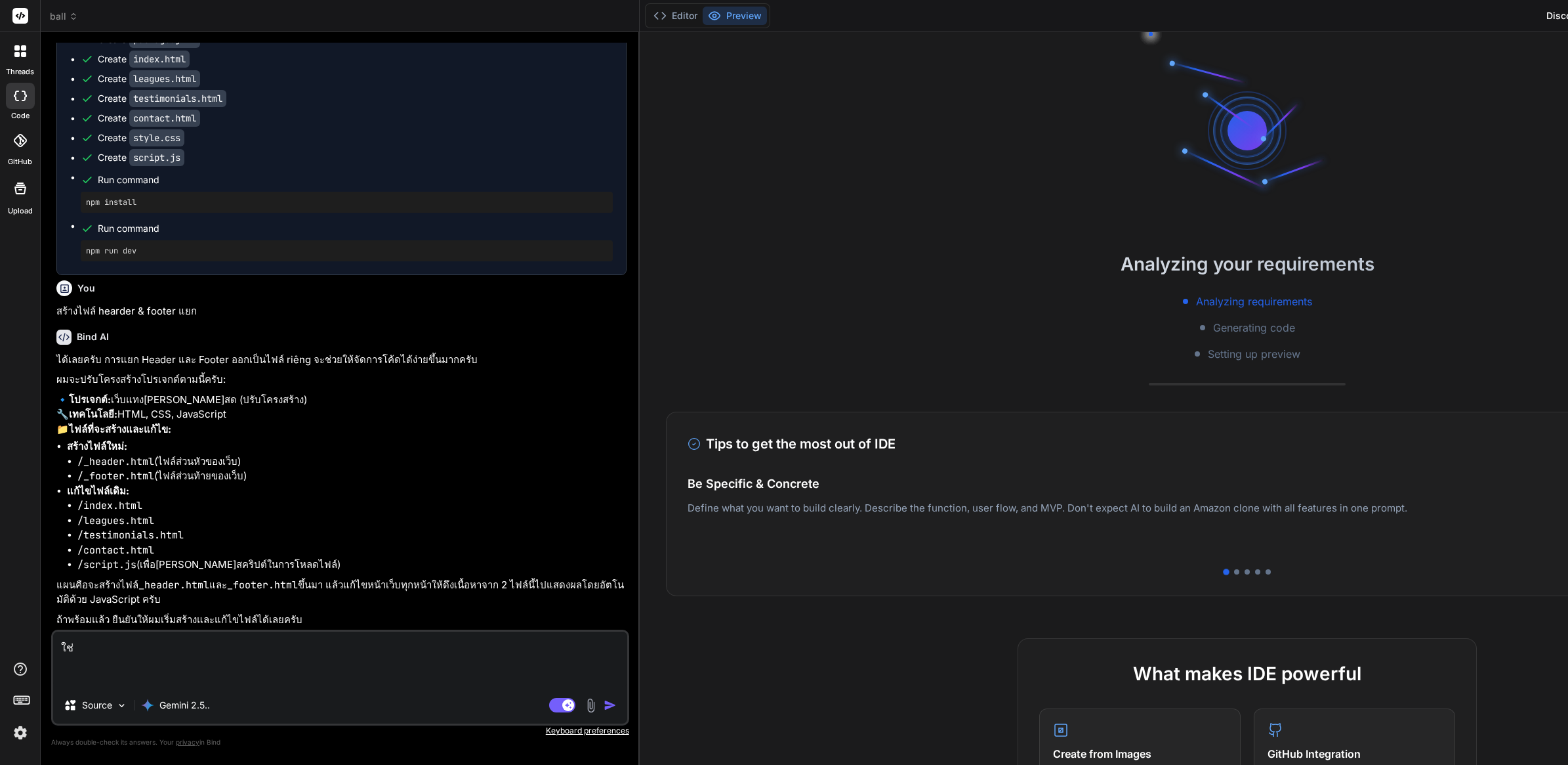
scroll to position [10737, 0]
drag, startPoint x: 467, startPoint y: 487, endPoint x: 504, endPoint y: 680, distance: 196.5
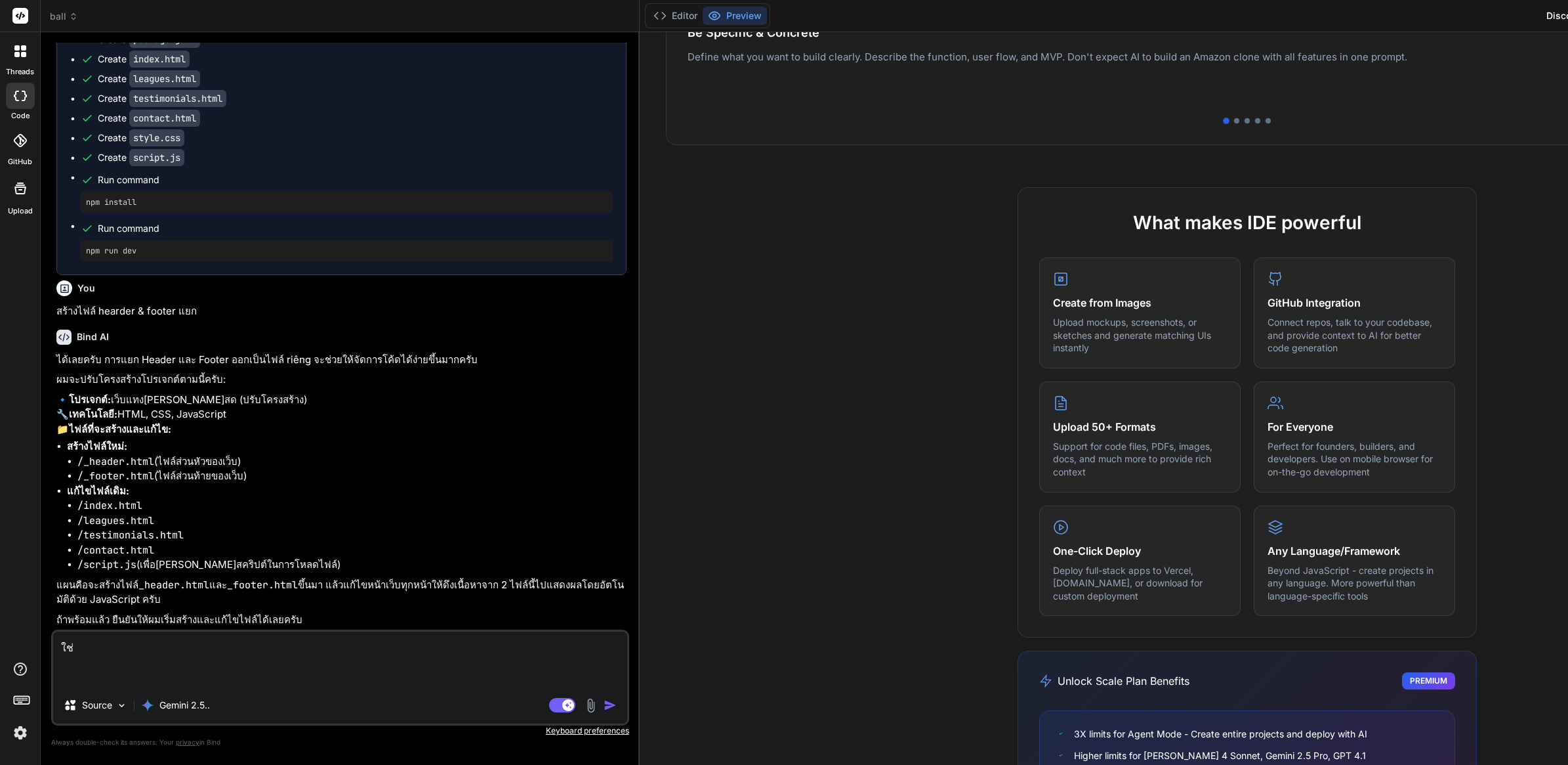
scroll to position [582, 0]
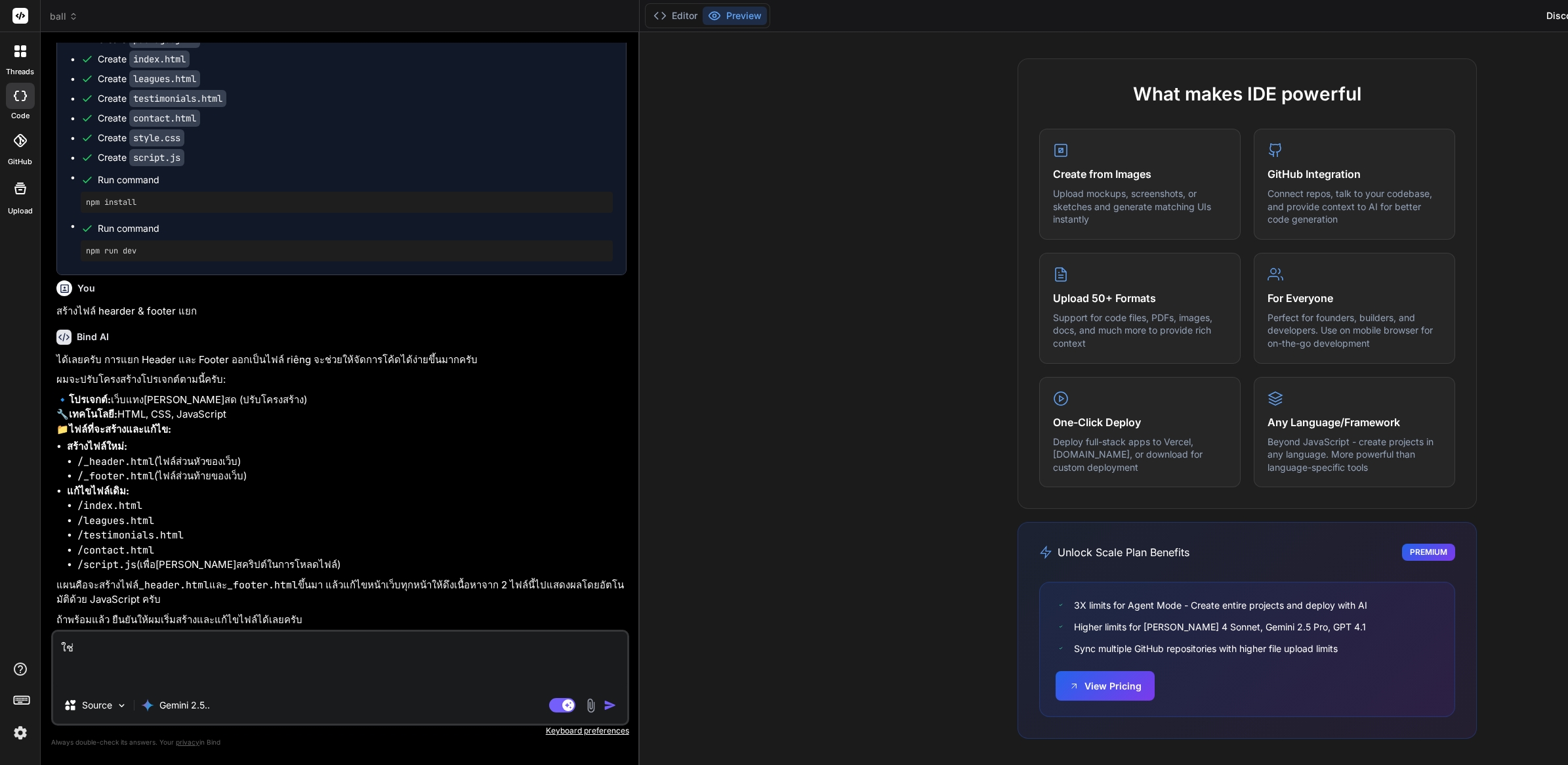
drag, startPoint x: 568, startPoint y: 367, endPoint x: 556, endPoint y: 526, distance: 159.5
click at [429, 634] on textarea "ใช่" at bounding box center [340, 659] width 574 height 56
click at [424, 648] on textarea "ใช่" at bounding box center [340, 659] width 574 height 56
type textarea "ใช่ใ"
type textarea "x"
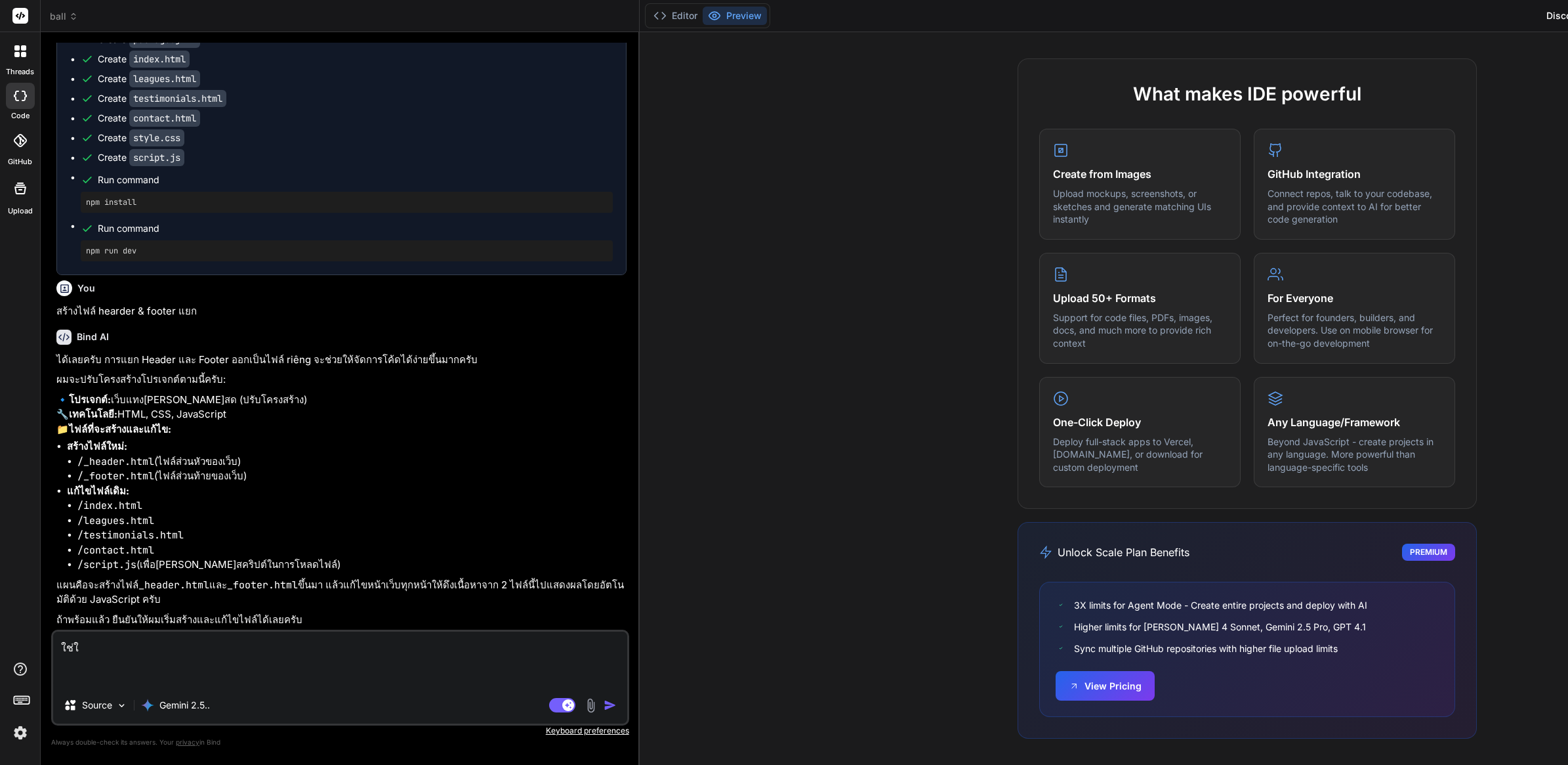
type textarea "ใช่ใช"
type textarea "x"
type textarea "ใช่ใช่"
type textarea "x"
type textarea "ใช่ใช"
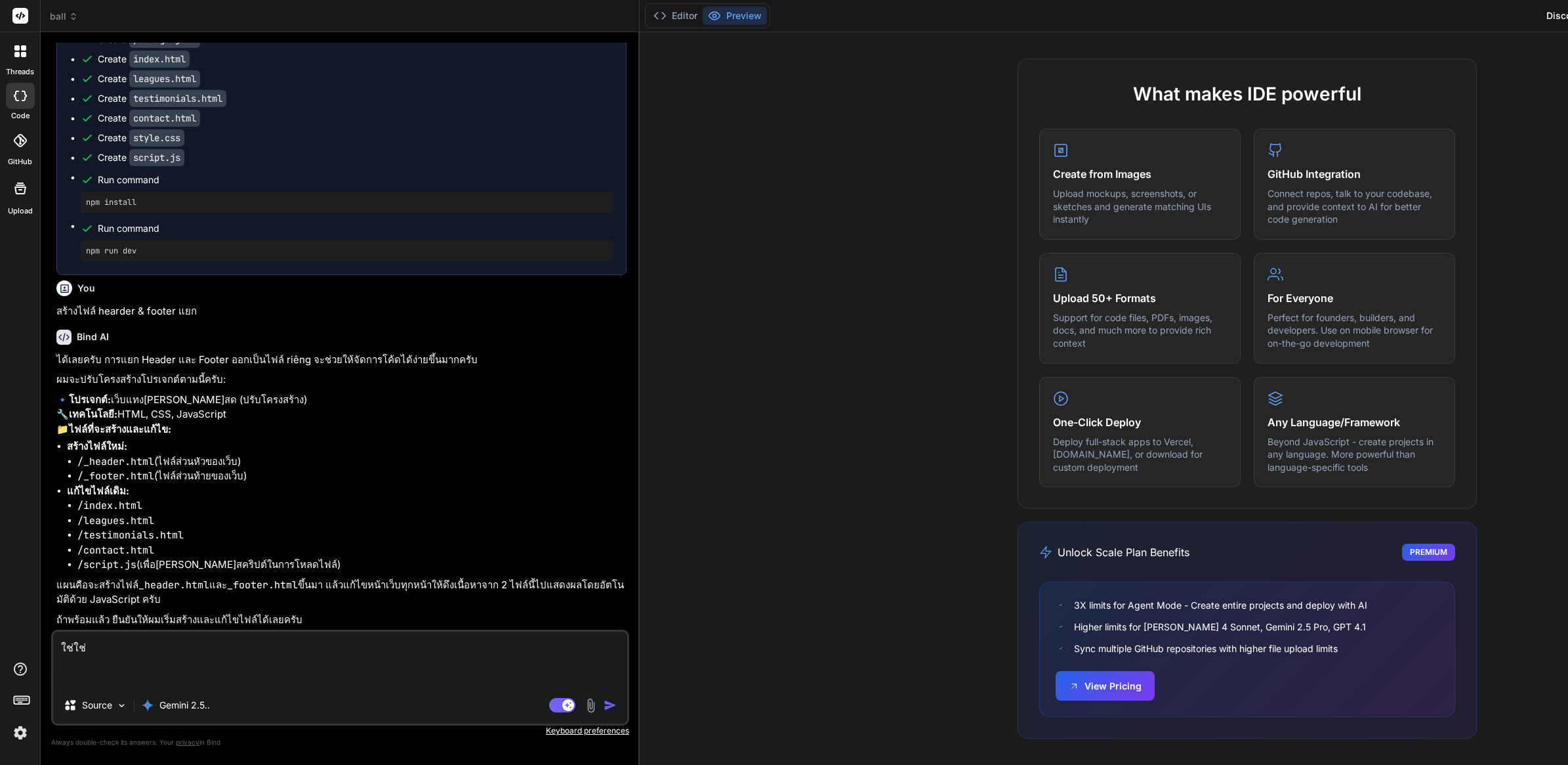
type textarea "x"
type textarea "ใช่ใ"
type textarea "x"
type textarea "ใช่"
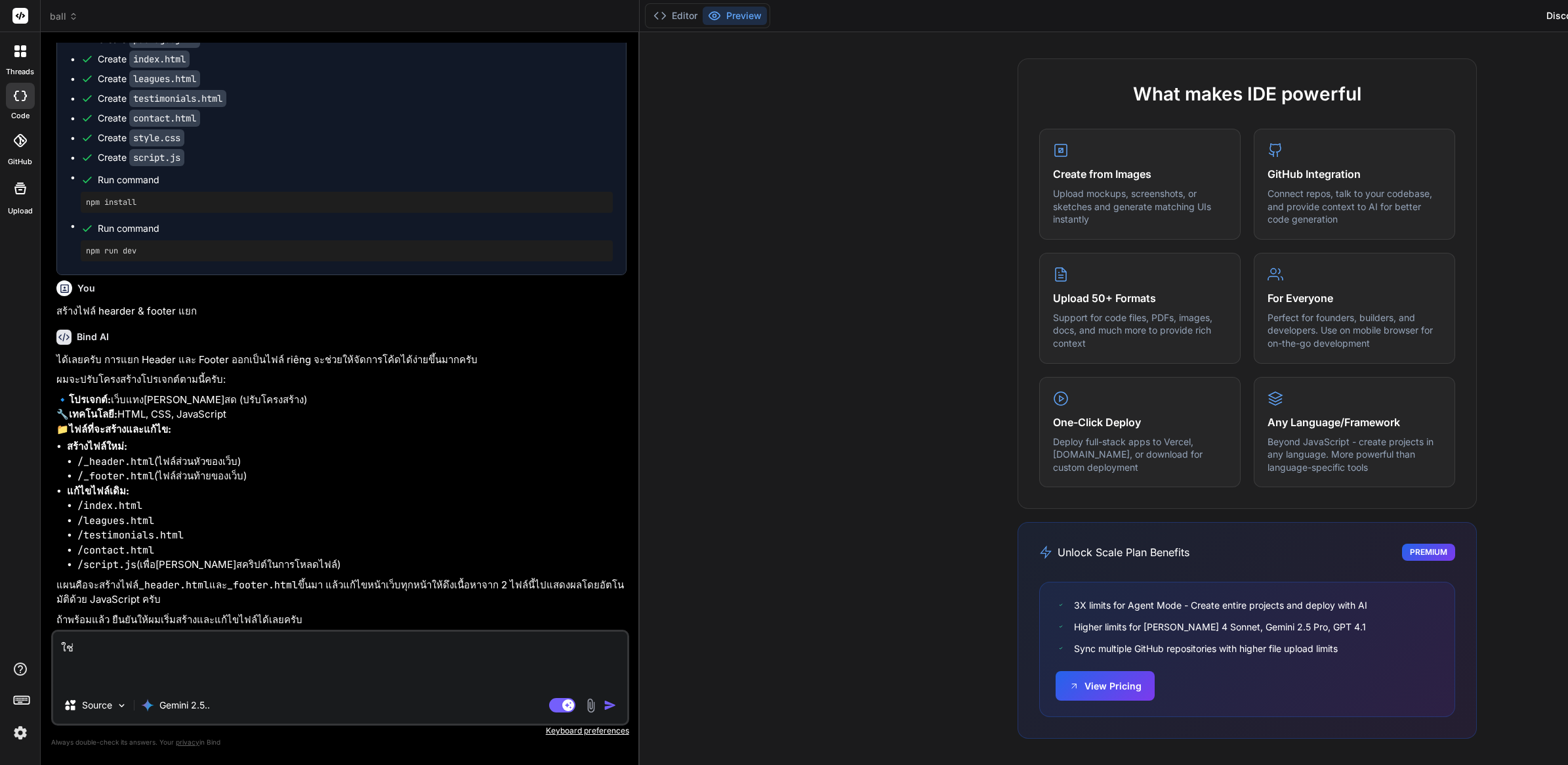
type textarea "x"
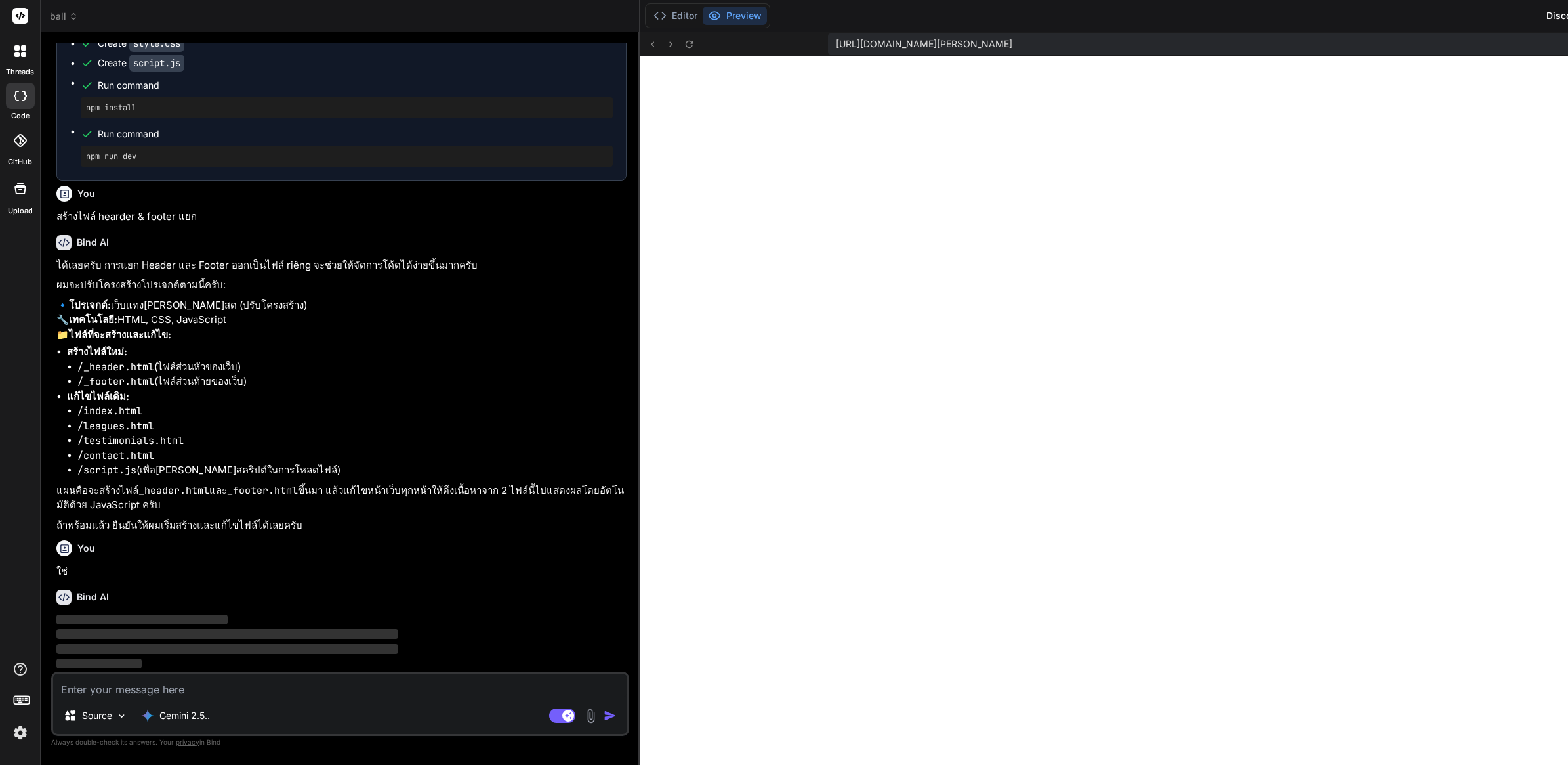
scroll to position [394, 0]
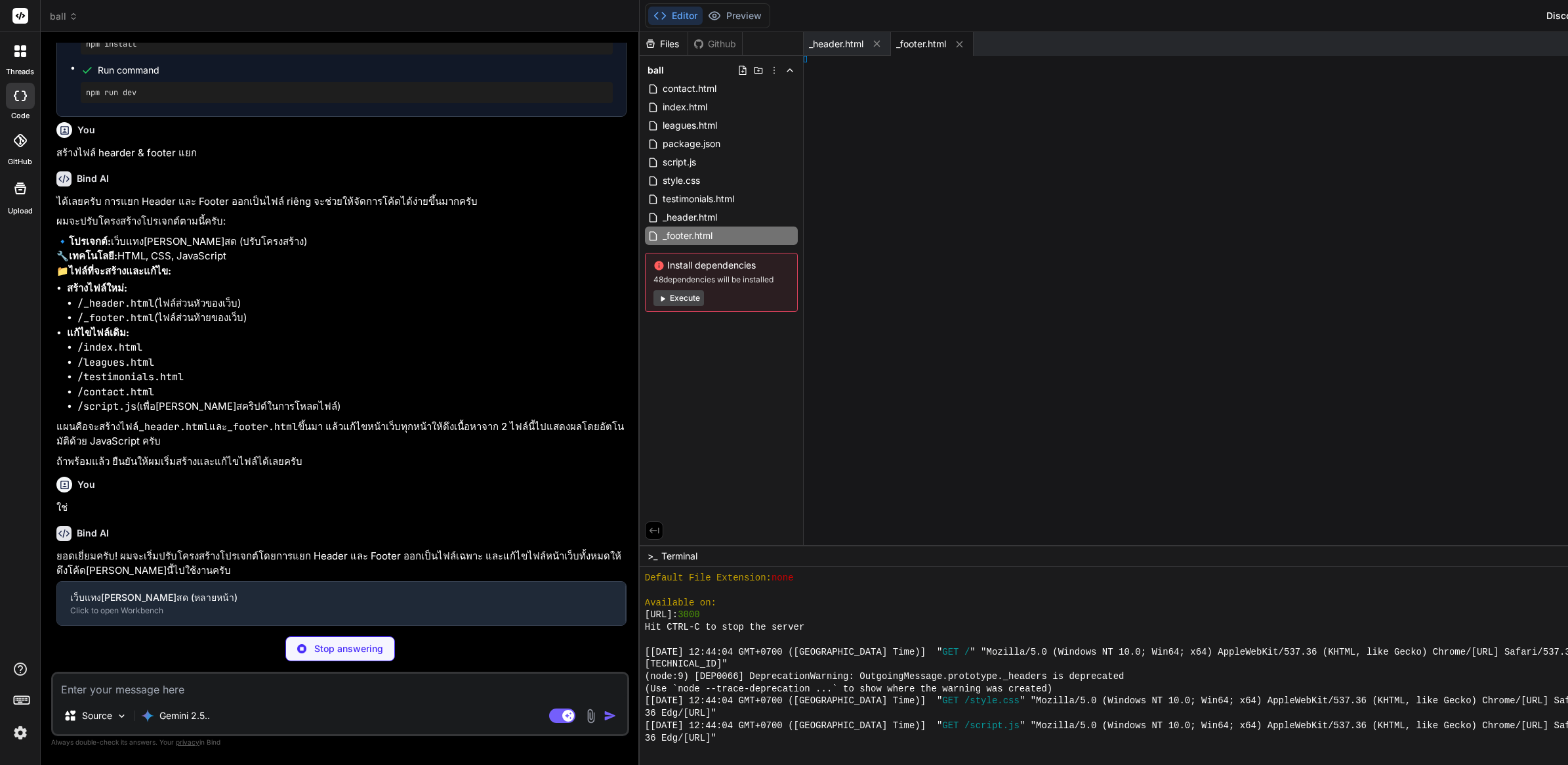
type textarea "x"
type textarea "</html>"
type textarea "x"
type textarea "y> </html>"
type textarea "x"
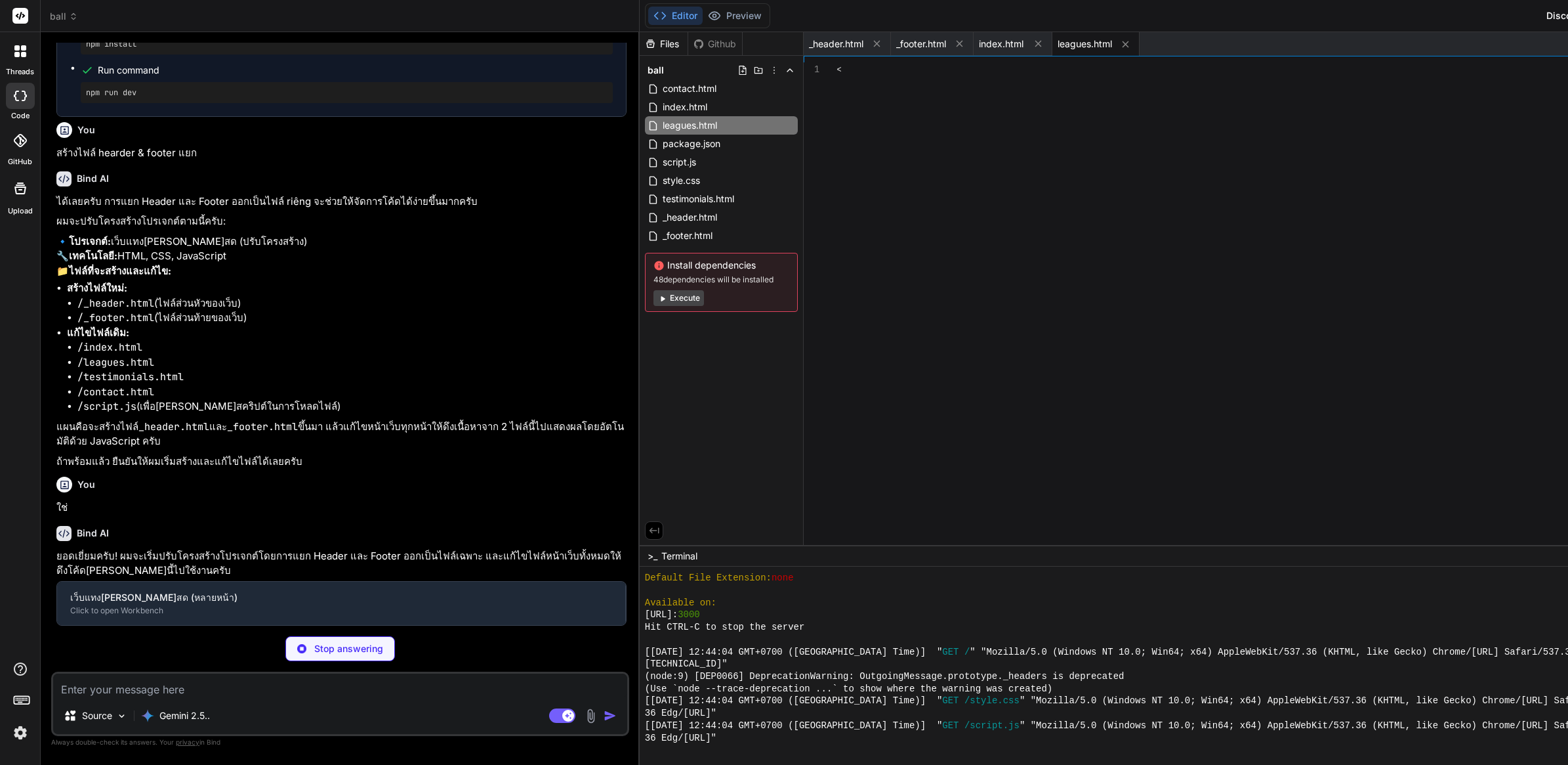
type textarea "<script src="script.js"></script> </body> </html>"
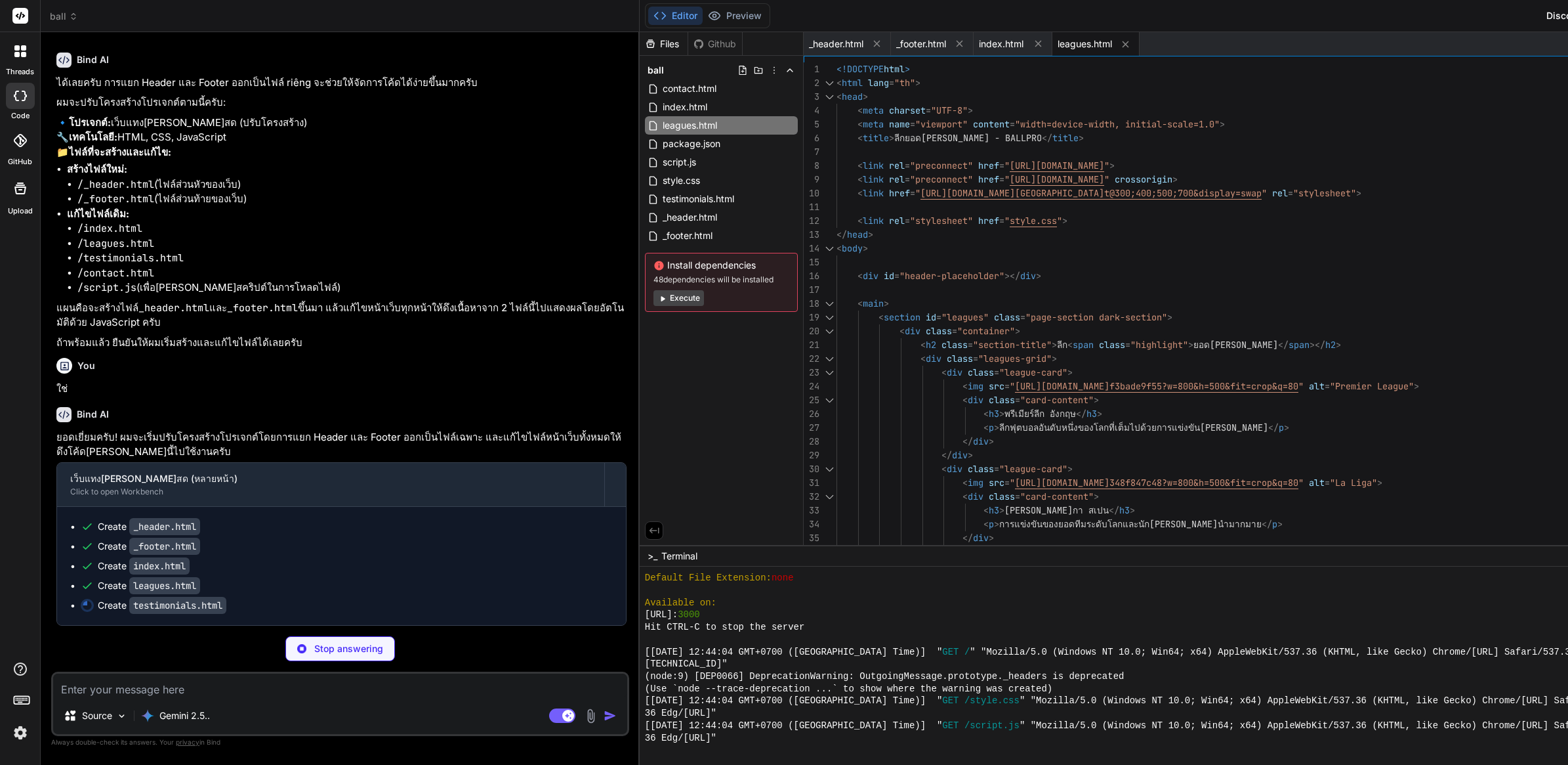
scroll to position [11014, 0]
type textarea "x"
type textarea "</html>"
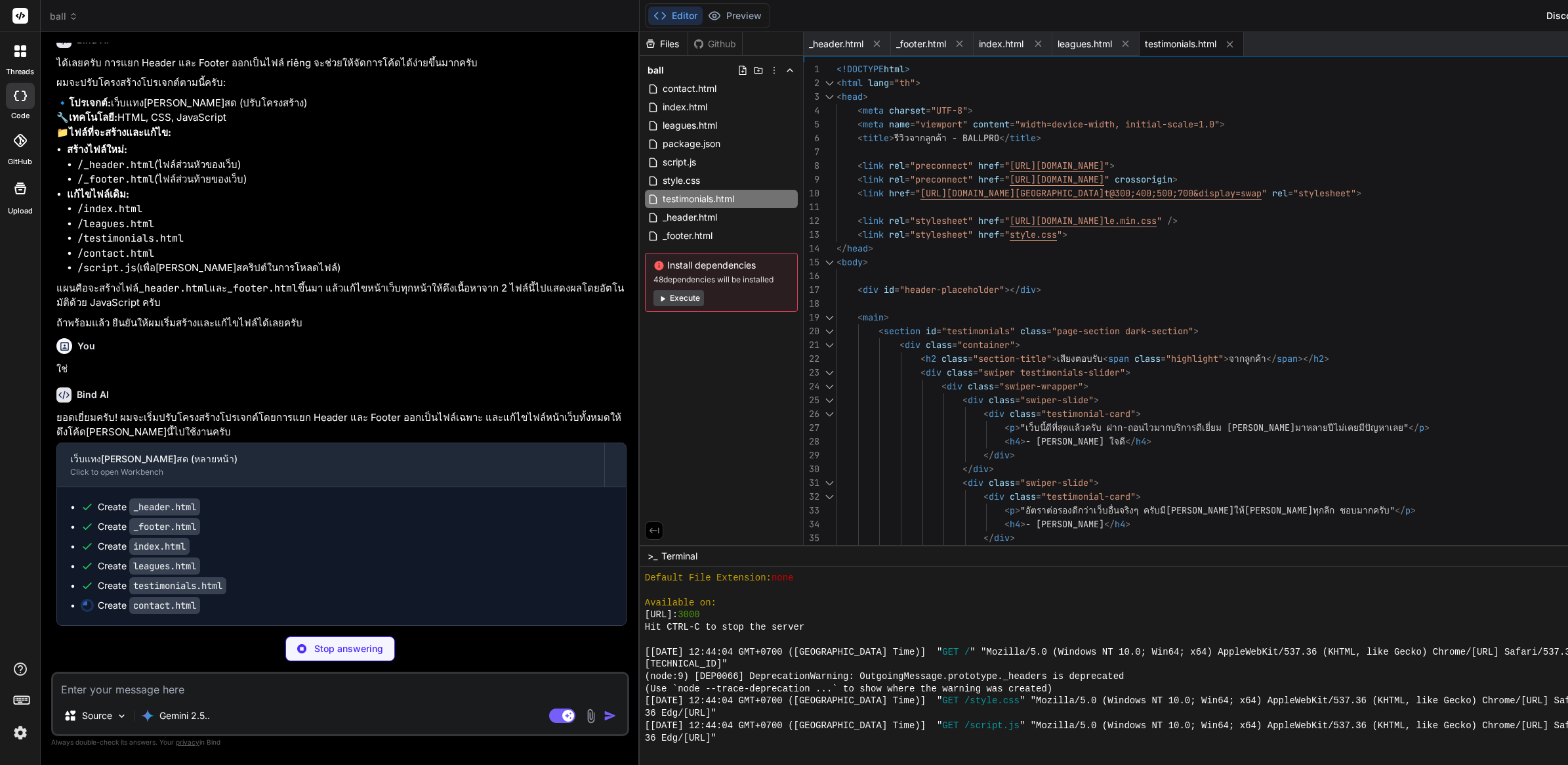
type textarea "x"
type textarea "<div id="footer-placeholder"></div> <script src="script.js"></script> </body> <…"
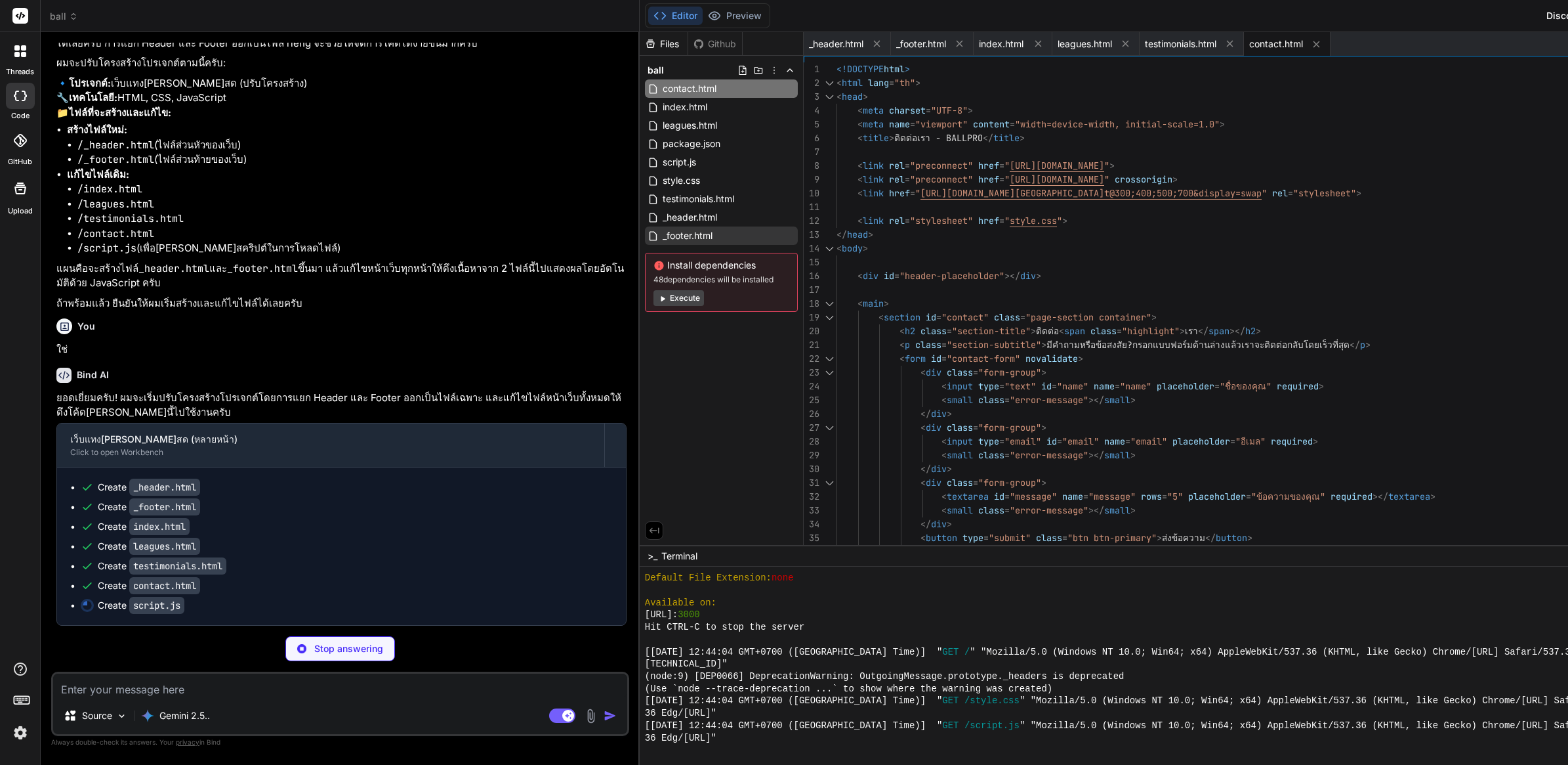
type textarea "x"
click at [679, 241] on span "_footer.html" at bounding box center [688, 236] width 53 height 16
type textarea "<footer> <div class="container"> <p>&copy; 2023 BALLPRO. สงวนลิขสิทธิ์.</p> </d…"
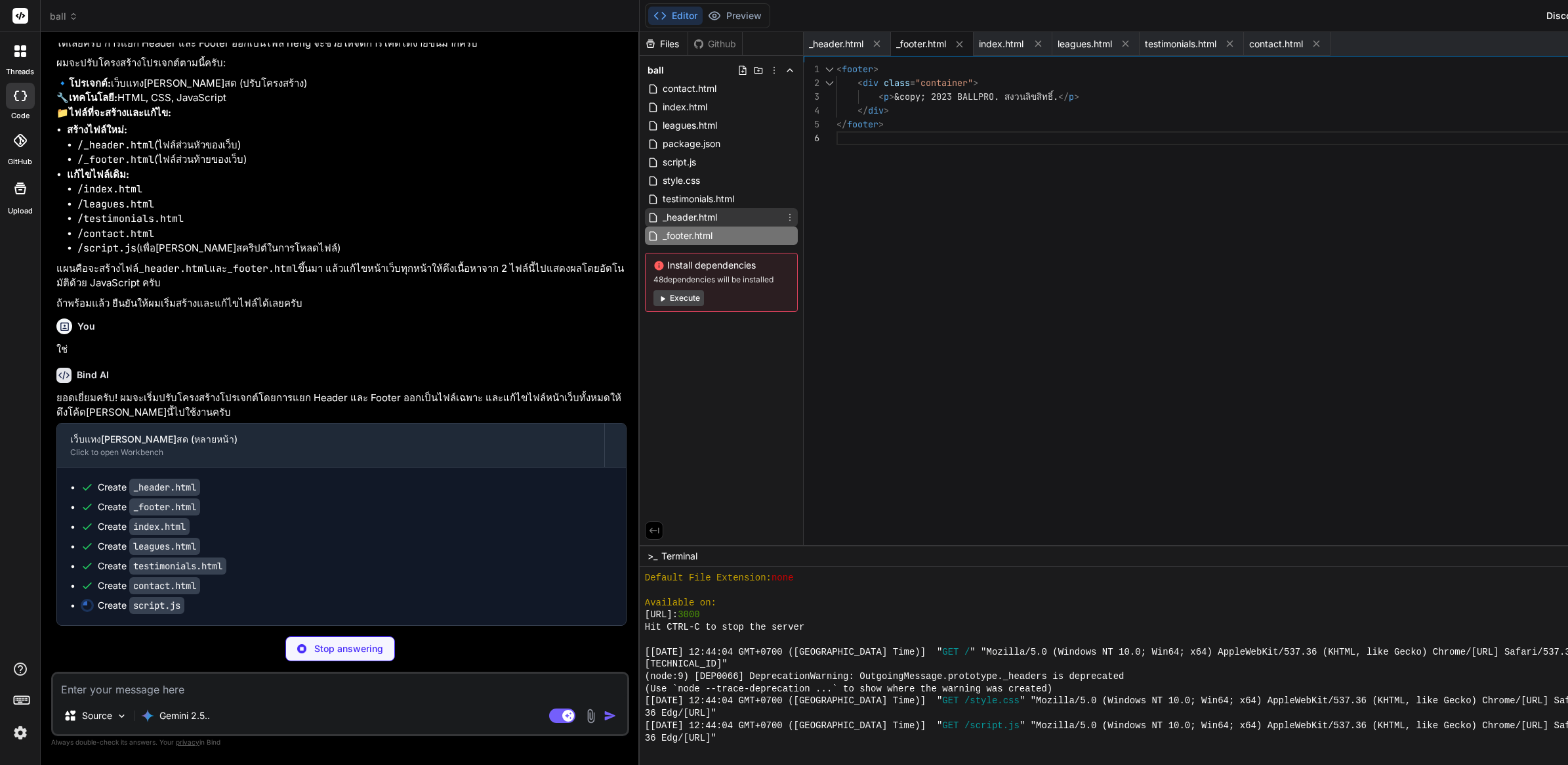
type textarea "x"
click at [719, 220] on span "_header.html" at bounding box center [690, 217] width 57 height 16
type textarea "<a href="#" class="btn btn-secondary">เข้าสู่ระบบ</a> </div> </nav> </header>"
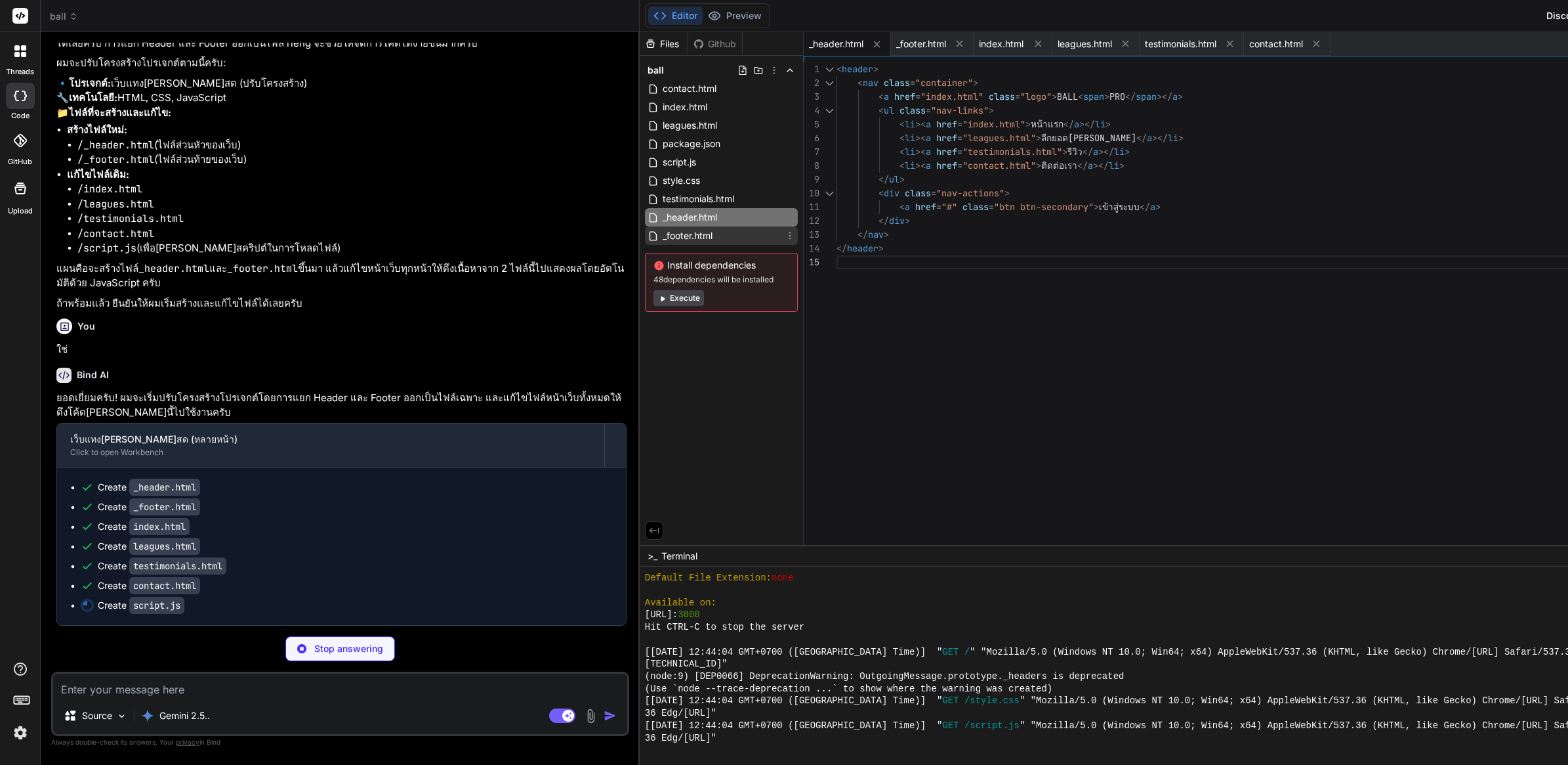
type textarea "x"
click at [714, 232] on span "_footer.html" at bounding box center [688, 236] width 53 height 16
type textarea "<footer> <div class="container"> <p>&copy; 2023 BALLPRO. สงวนลิขสิทธิ์.</p> </d…"
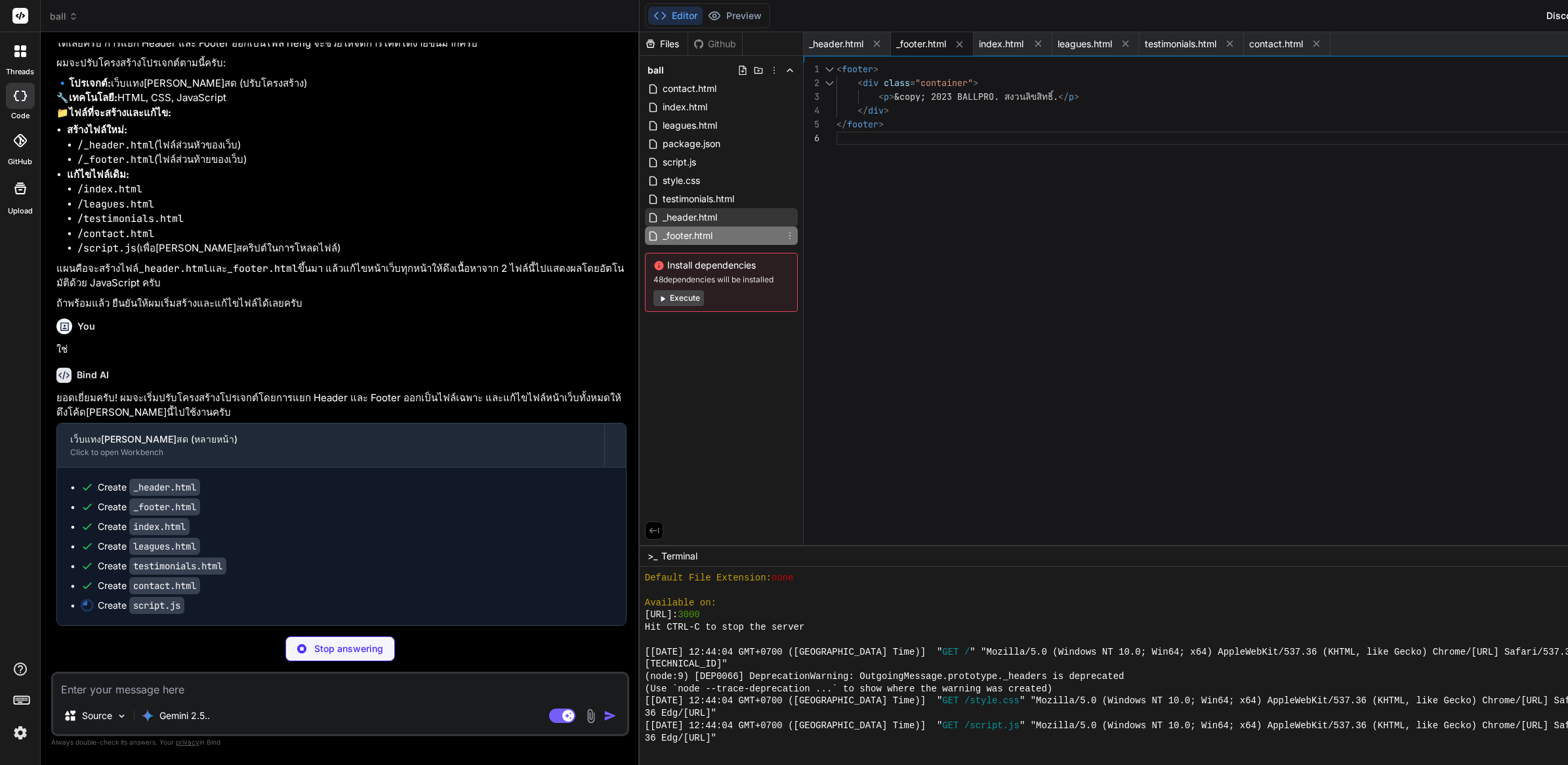
type textarea "x"
click at [719, 222] on span "_header.html" at bounding box center [690, 217] width 57 height 16
type textarea "<a href="#" class="btn btn-secondary">เข้าสู่ระบบ</a> </div> </nav> </header>"
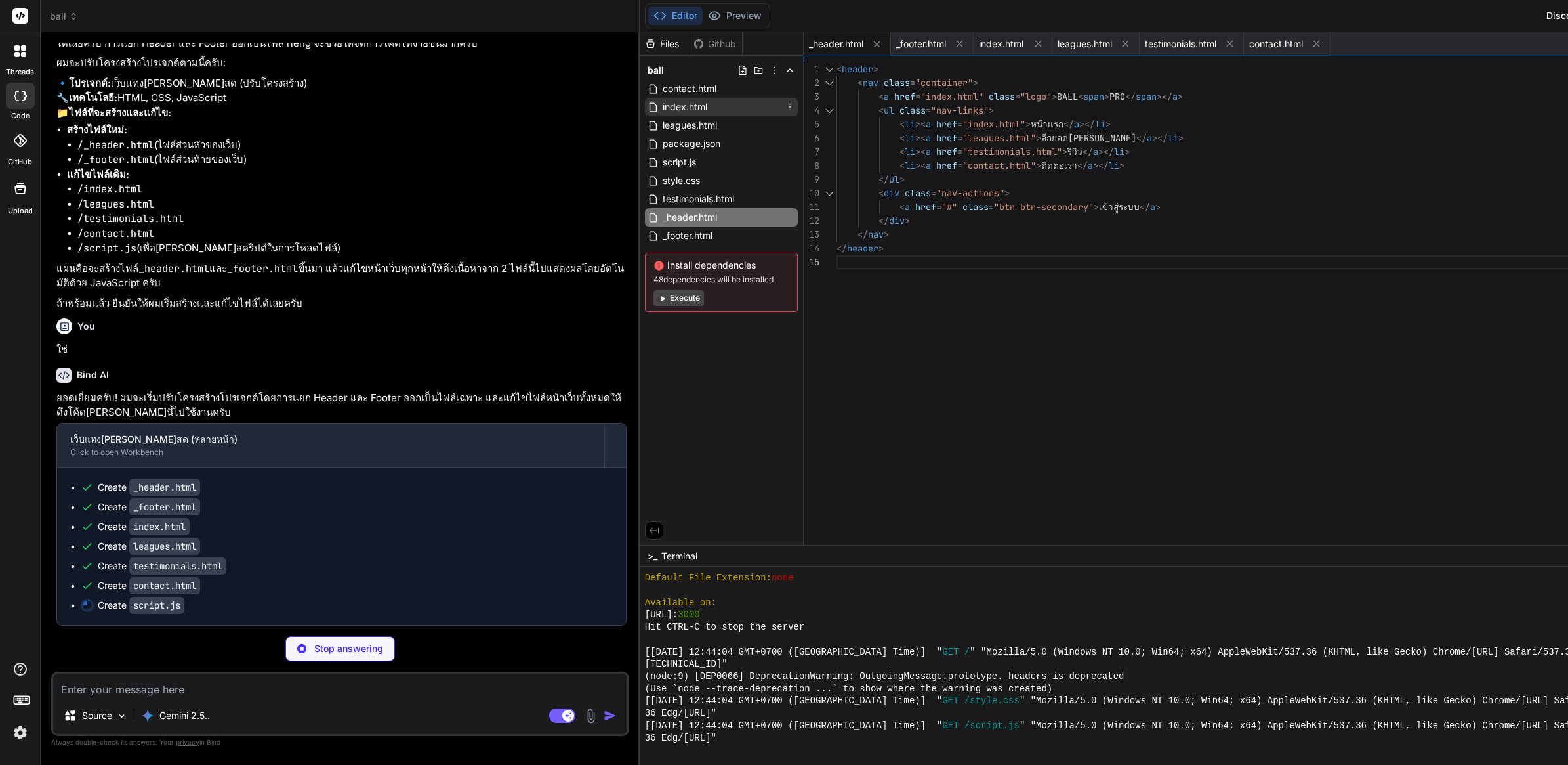
type textarea "x"
click at [749, 112] on div "index.html" at bounding box center [721, 106] width 153 height 19
type textarea "</main> <div id="footer-placeholder"></div> <script src="script.js"></script> <…"
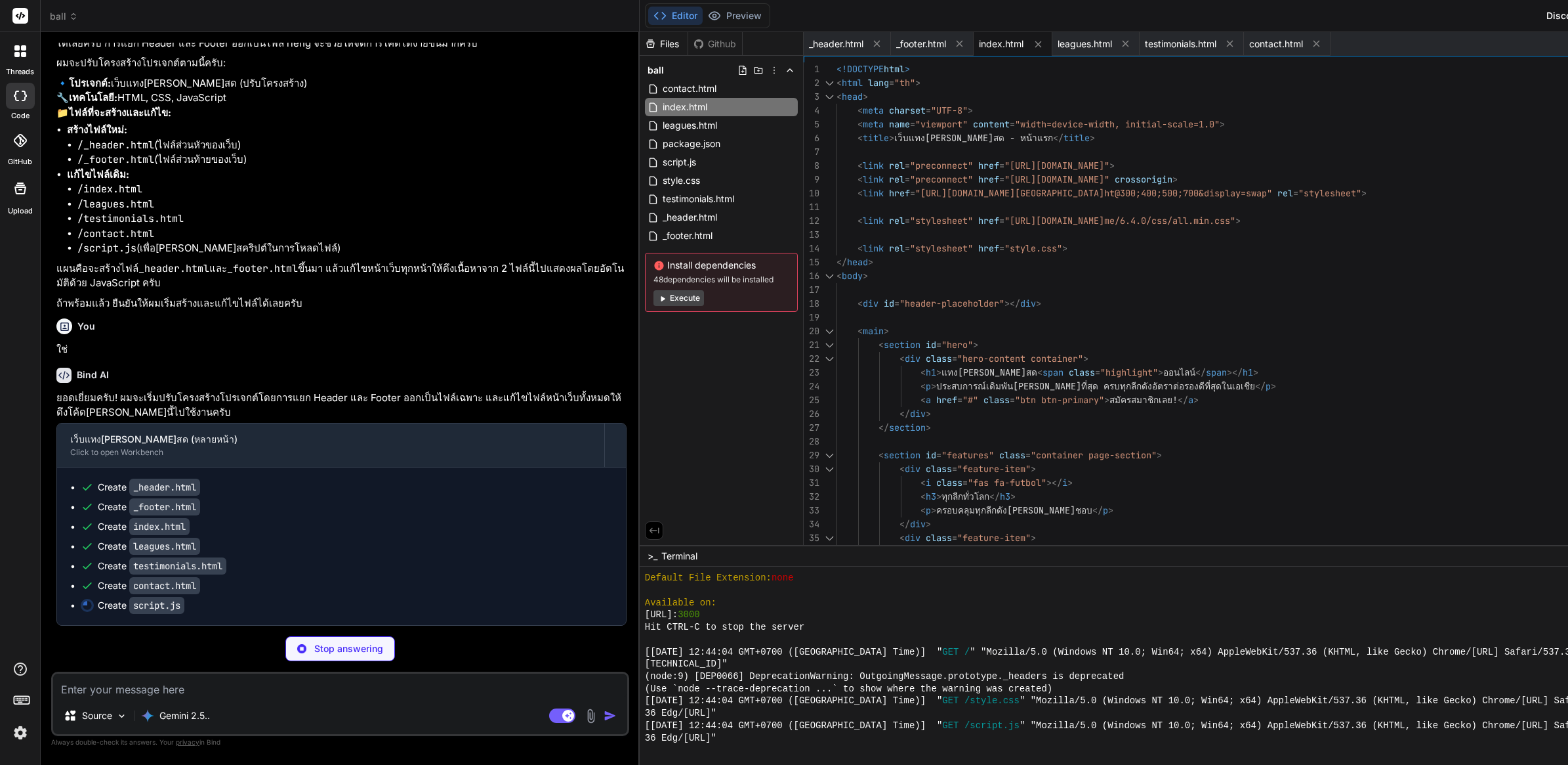
type textarea "x"
type textarea "function isValidEmail(email) { const re = /^(([^<>()[\]\\.,;:\s@"]+(\.[^<>()[\]…"
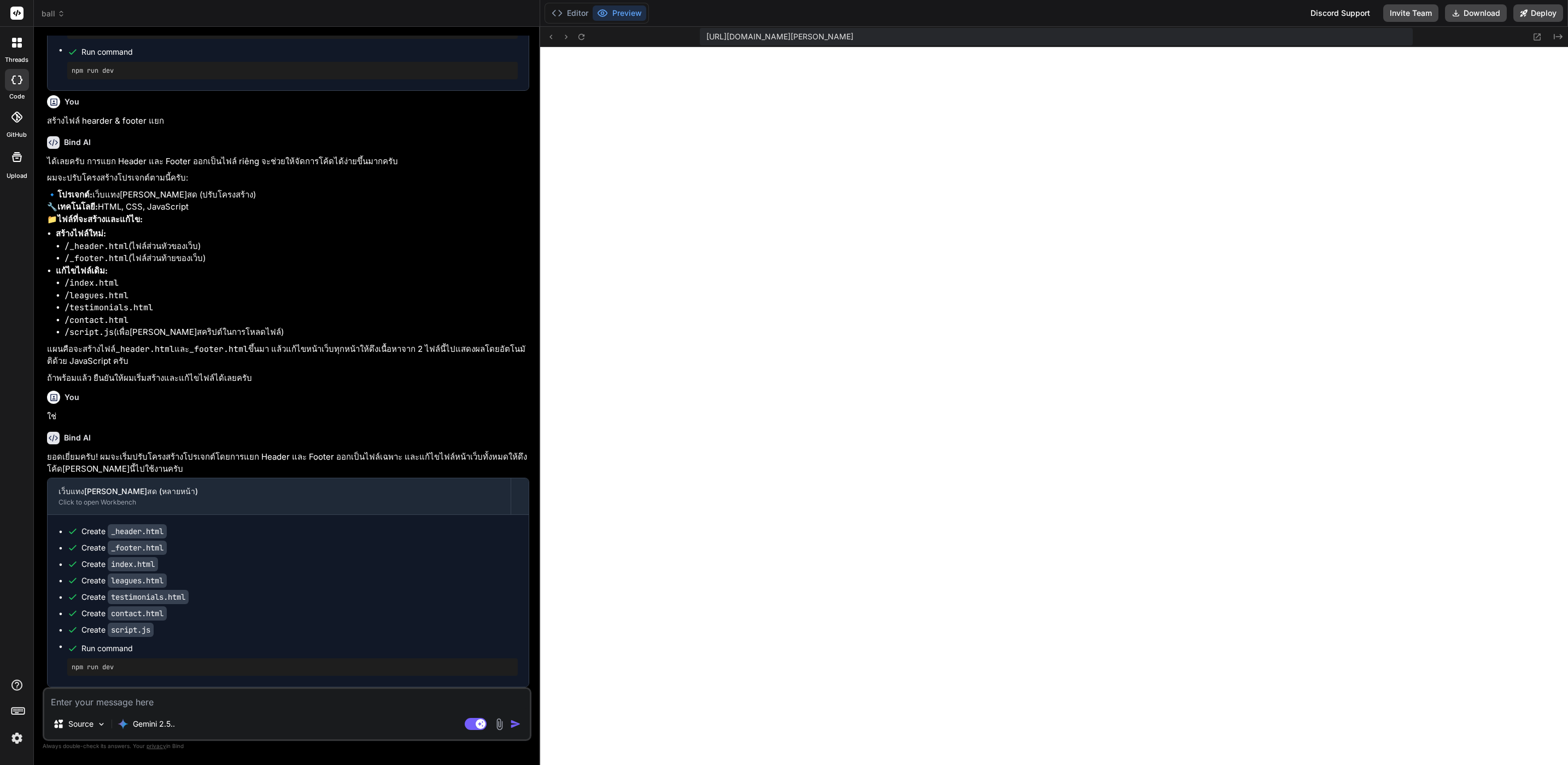
scroll to position [684, 0]
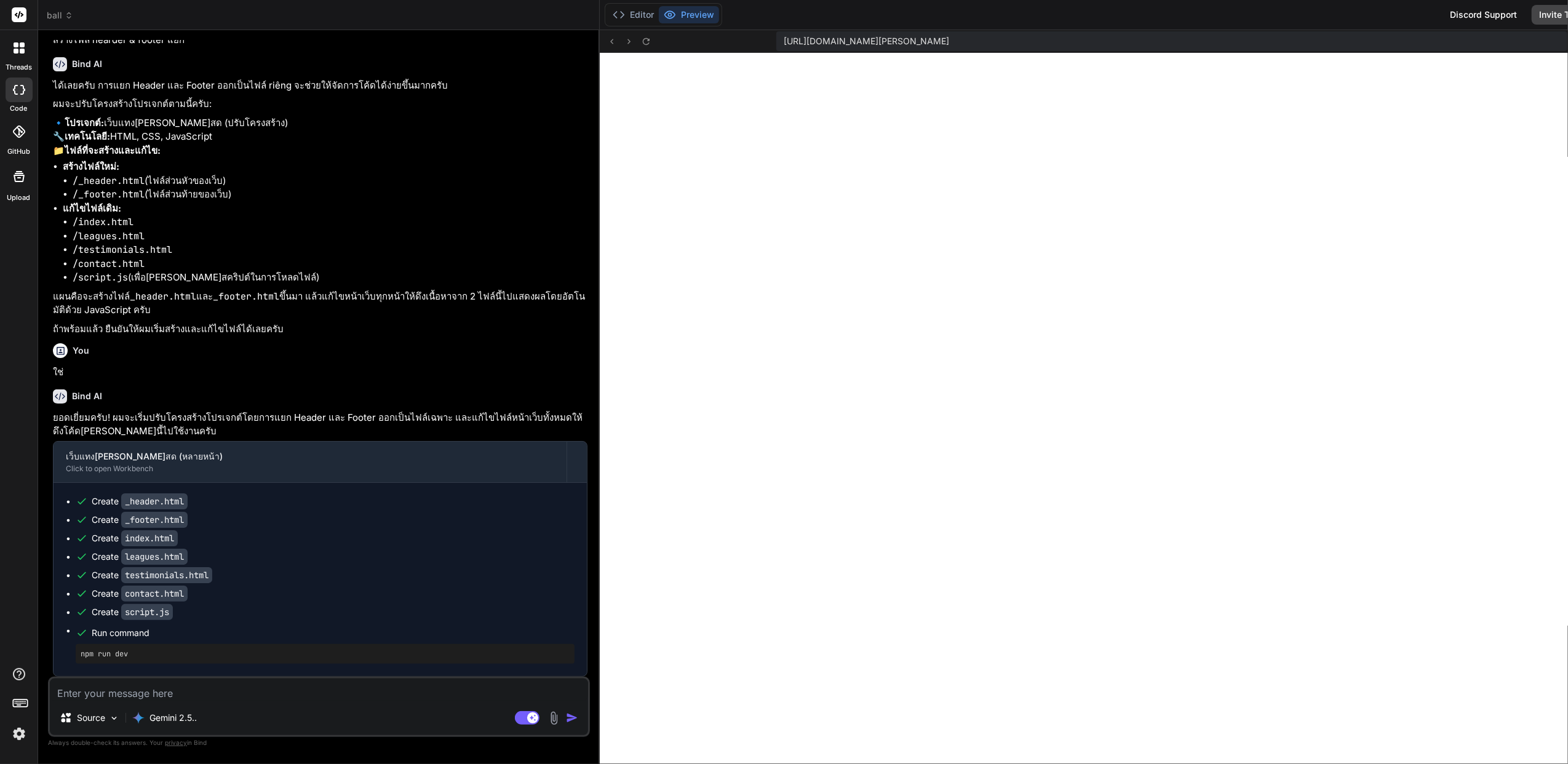
type textarea "x"
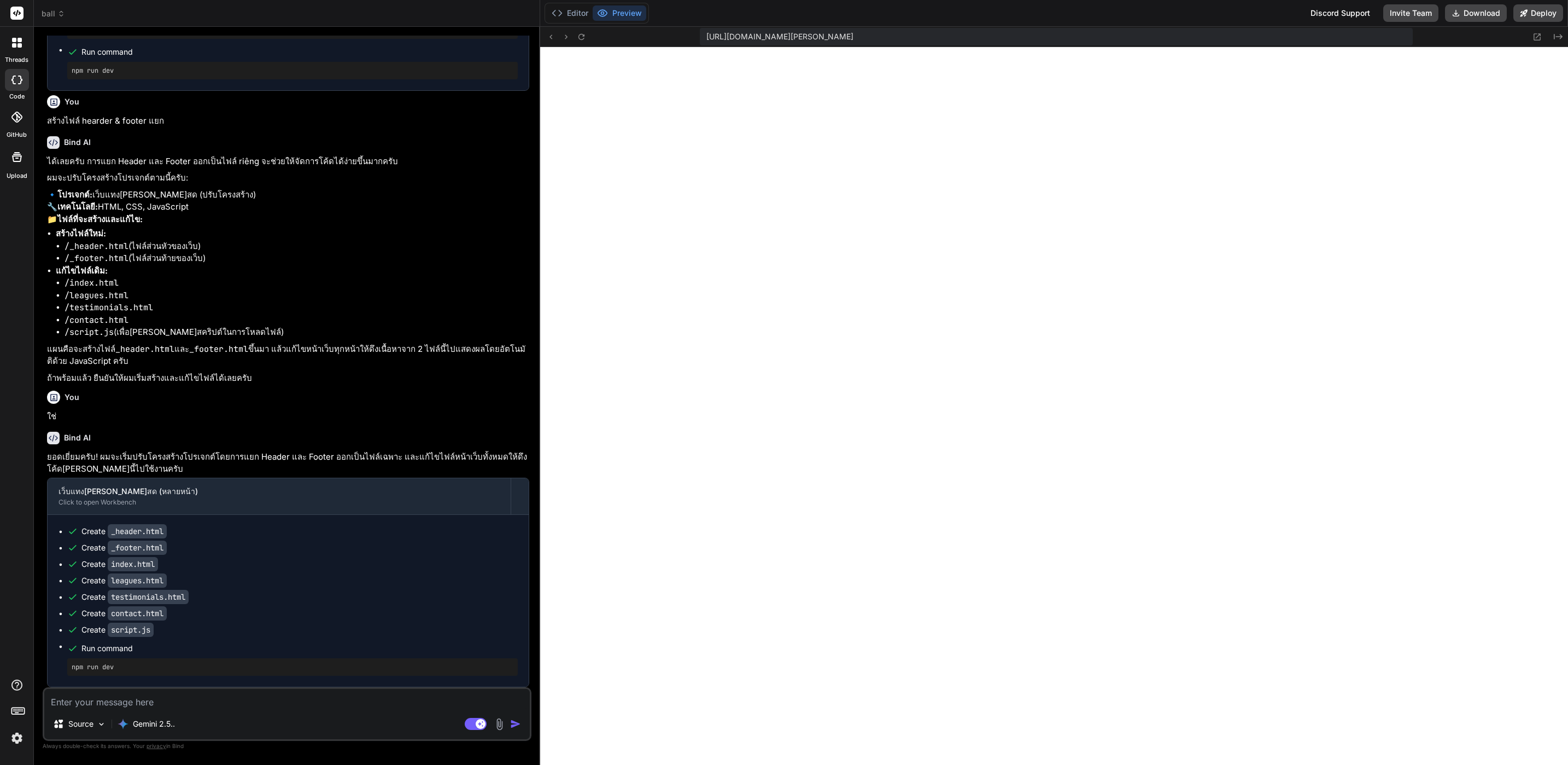
scroll to position [768, 0]
